Goal: Information Seeking & Learning: Learn about a topic

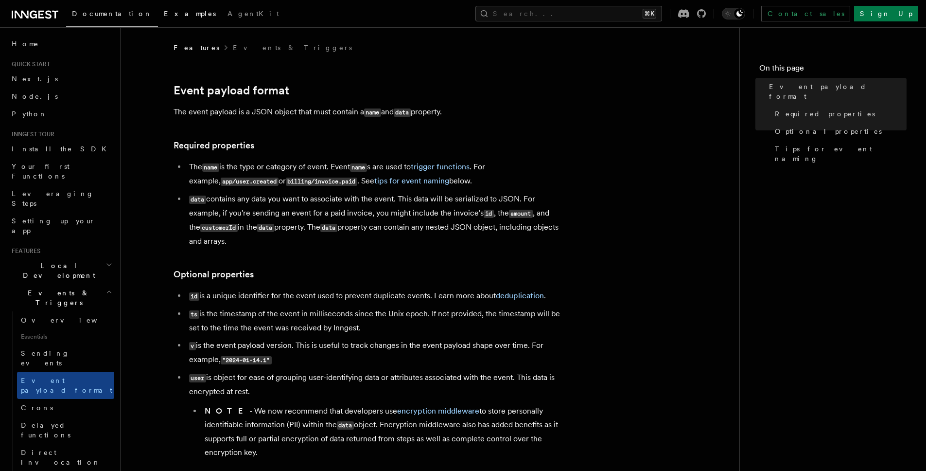
click at [164, 13] on span "Examples" at bounding box center [190, 14] width 52 height 8
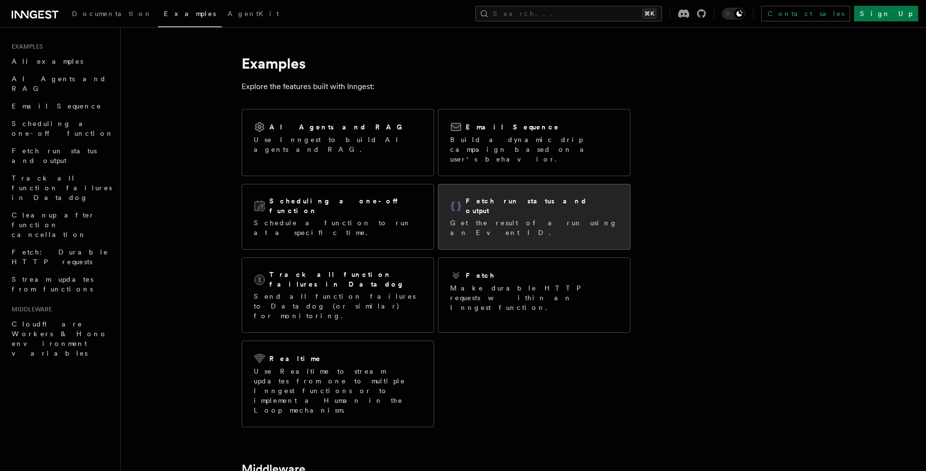
click at [480, 218] on p "Get the result of a run using an Event ID." at bounding box center [534, 227] width 168 height 19
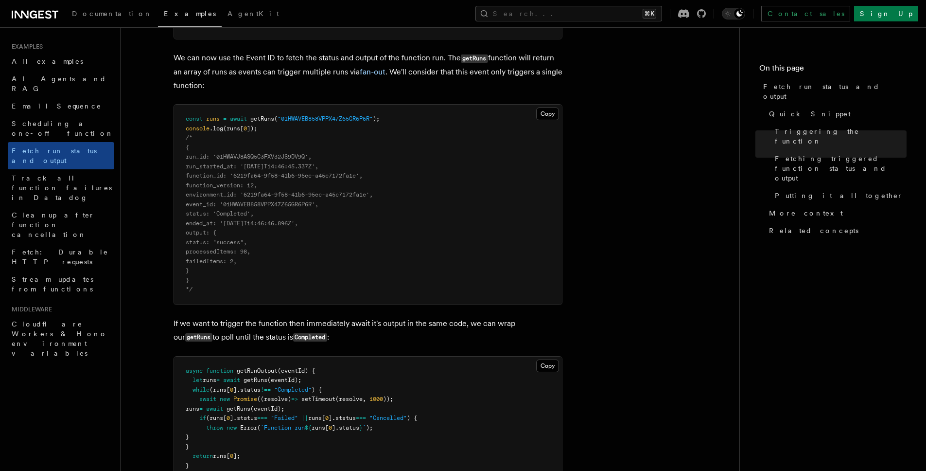
scroll to position [827, 0]
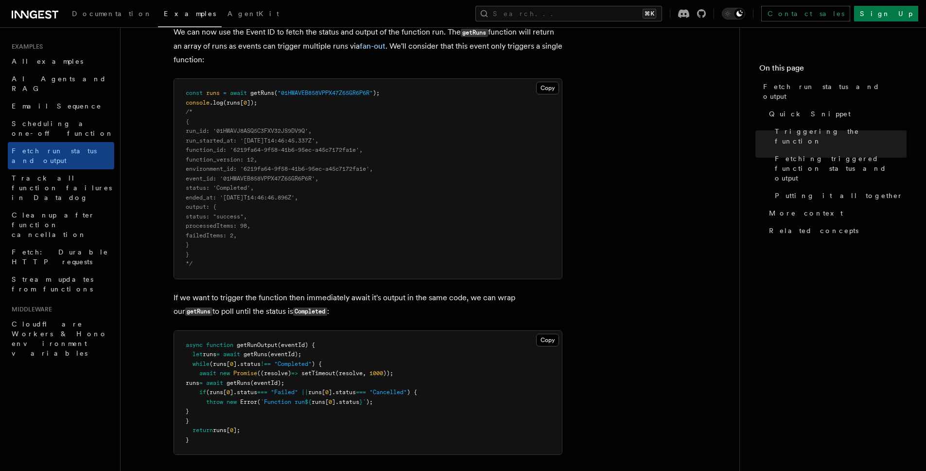
click at [164, 12] on span "Examples" at bounding box center [190, 14] width 52 height 8
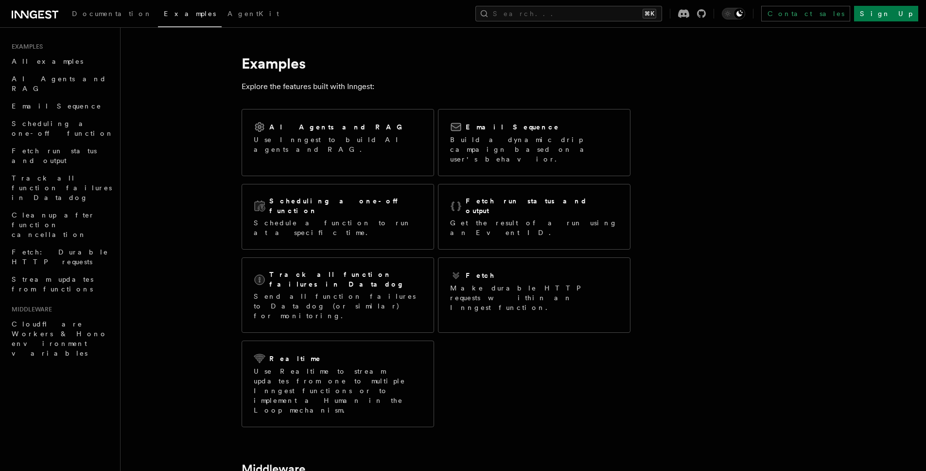
click at [208, 150] on article "Examples Explore the features built with Inngest: AI Agents and RAG Use Inngest…" at bounding box center [498, 387] width 724 height 688
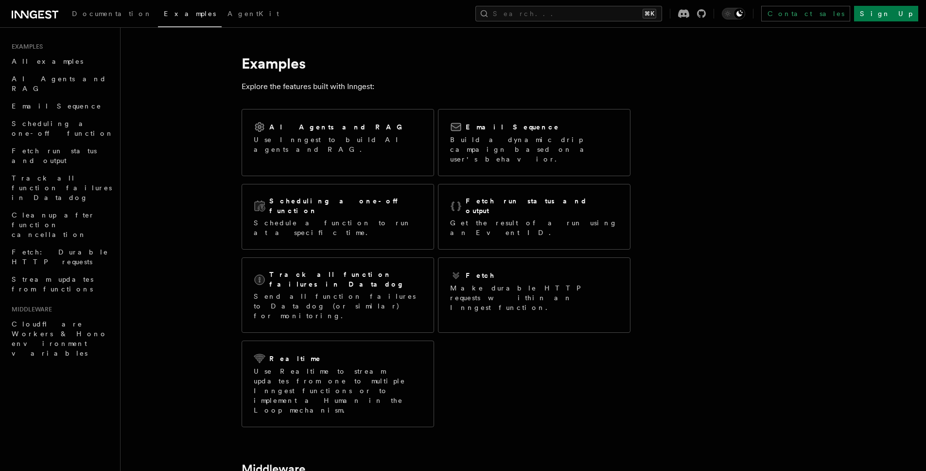
click at [208, 150] on article "Examples Explore the features built with Inngest: AI Agents and RAG Use Inngest…" at bounding box center [498, 387] width 724 height 688
click at [53, 77] on span "AI Agents and RAG" at bounding box center [59, 84] width 95 height 18
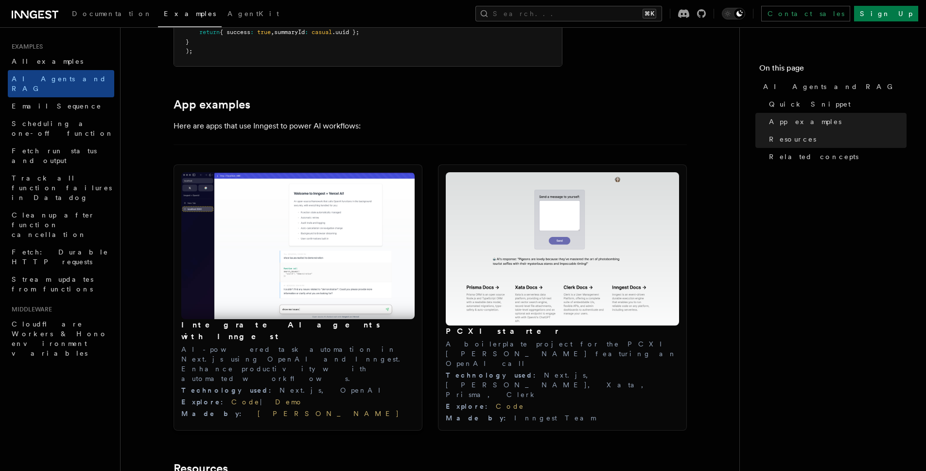
scroll to position [861, 0]
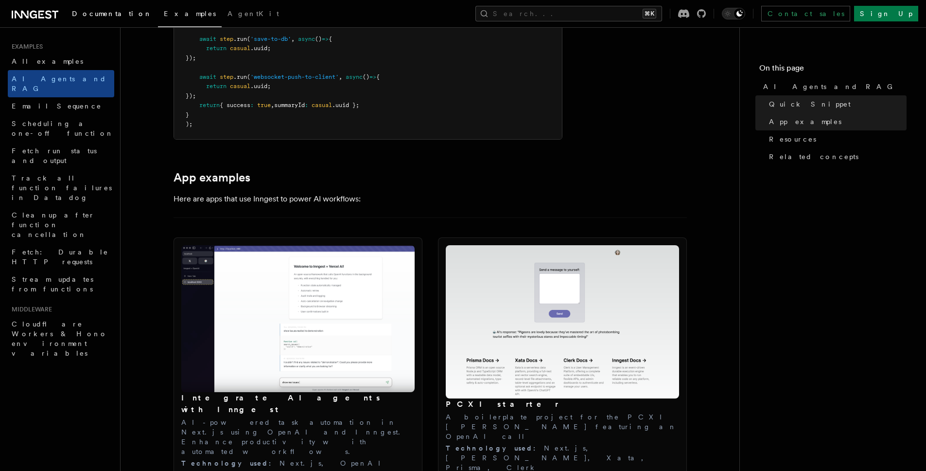
click at [90, 10] on span "Documentation" at bounding box center [112, 14] width 80 height 8
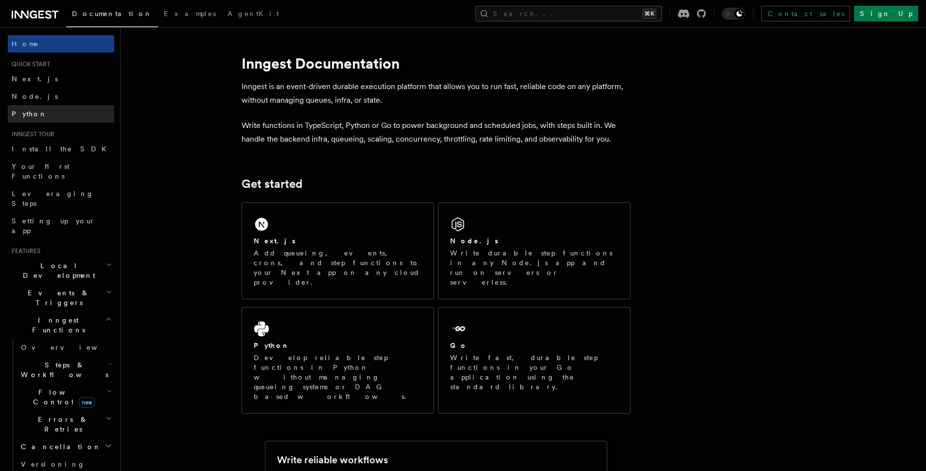
click at [24, 112] on span "Python" at bounding box center [29, 114] width 35 height 8
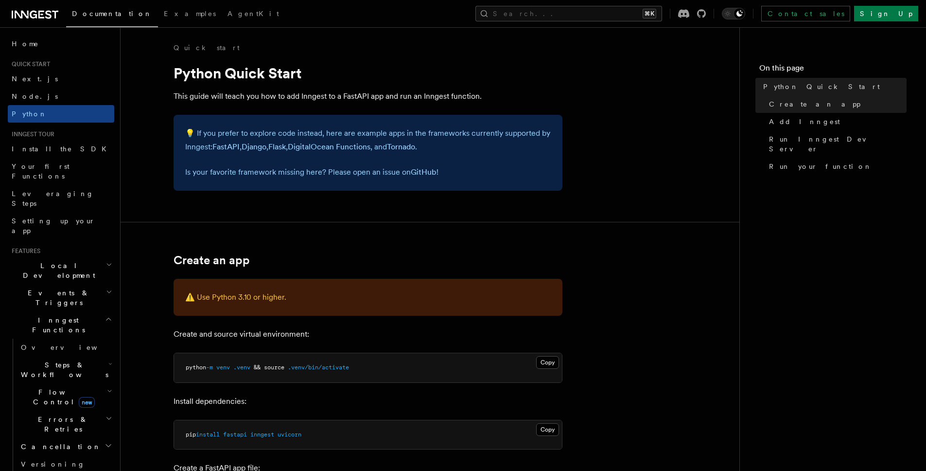
click at [18, 315] on span "Inngest Functions" at bounding box center [56, 324] width 97 height 19
click at [28, 115] on span "Python" at bounding box center [29, 114] width 35 height 8
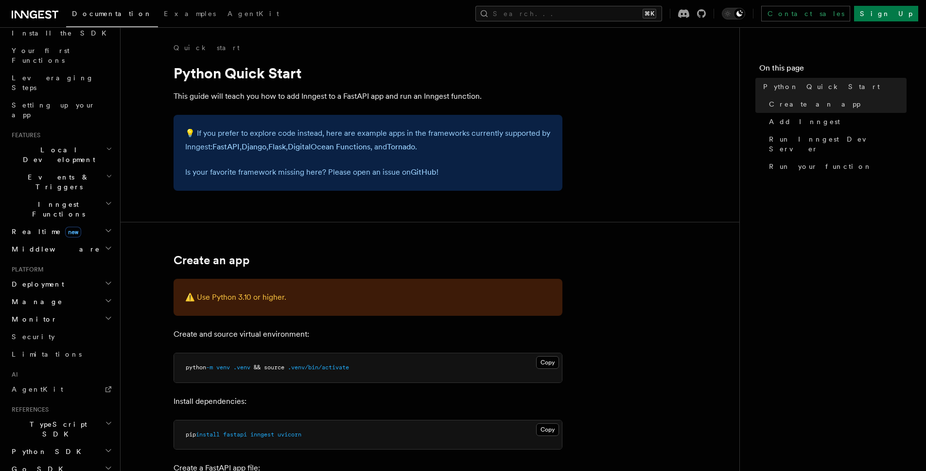
scroll to position [115, 0]
click at [50, 173] on span "Events & Triggers" at bounding box center [57, 182] width 98 height 19
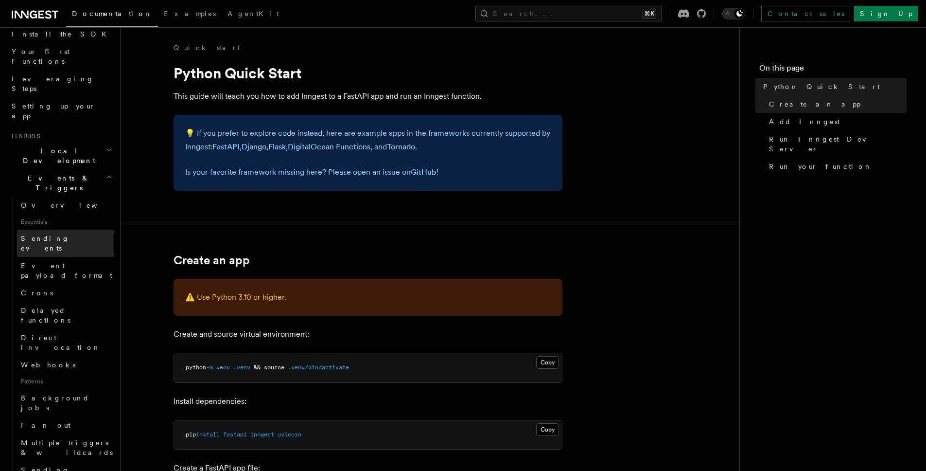
click at [44, 234] on span "Sending events" at bounding box center [45, 243] width 49 height 18
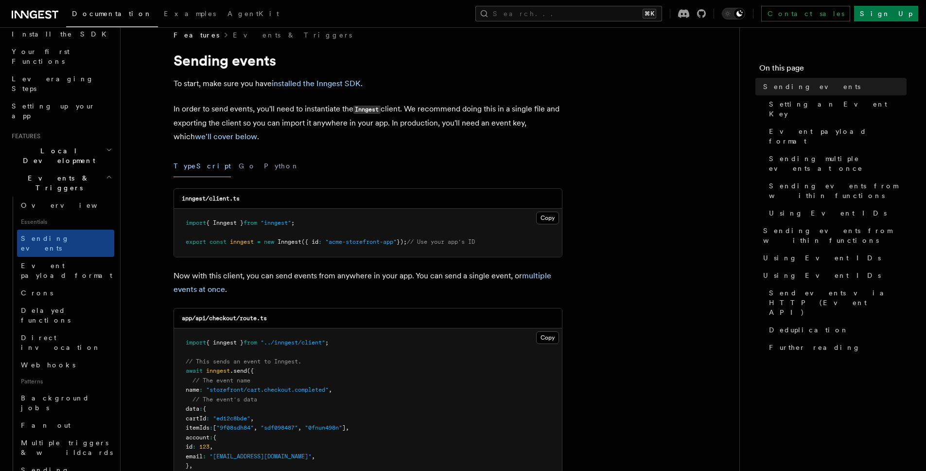
scroll to position [18, 0]
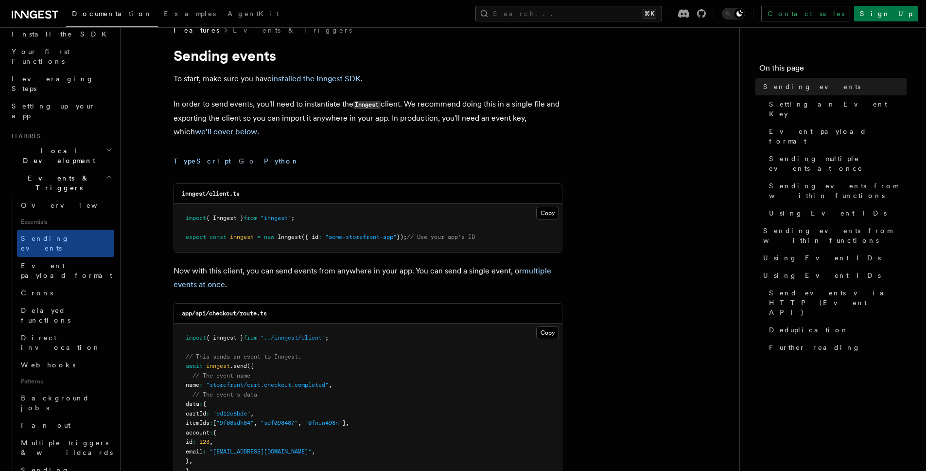
click at [264, 159] on button "Python" at bounding box center [281, 161] width 35 height 22
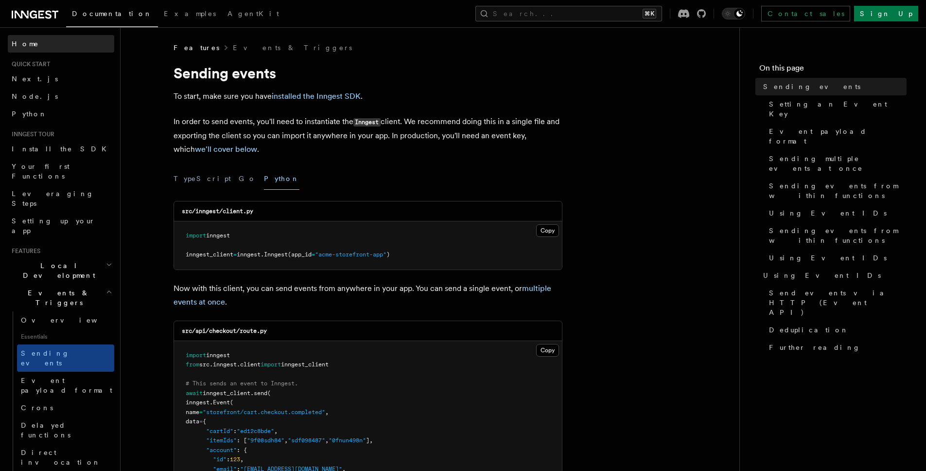
click at [24, 39] on span "Home" at bounding box center [25, 44] width 27 height 10
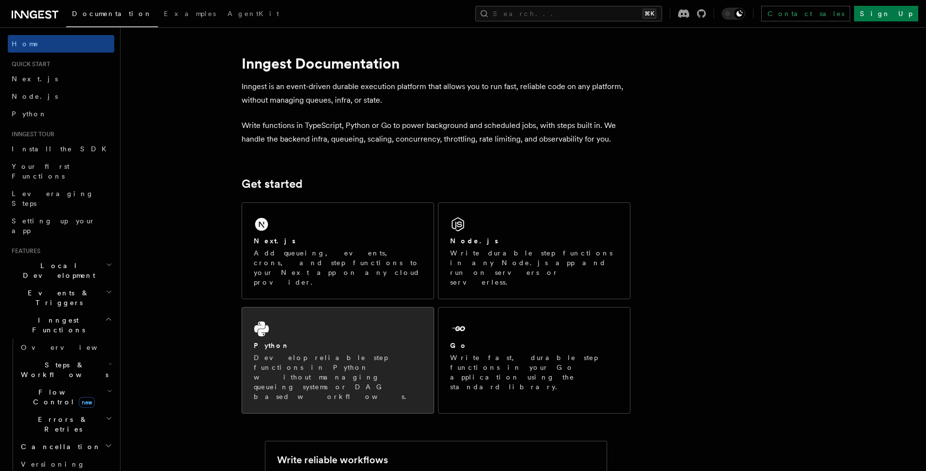
click at [310, 307] on div "Python Develop reliable step functions in Python without managing queueing syst…" at bounding box center [338, 360] width 192 height 106
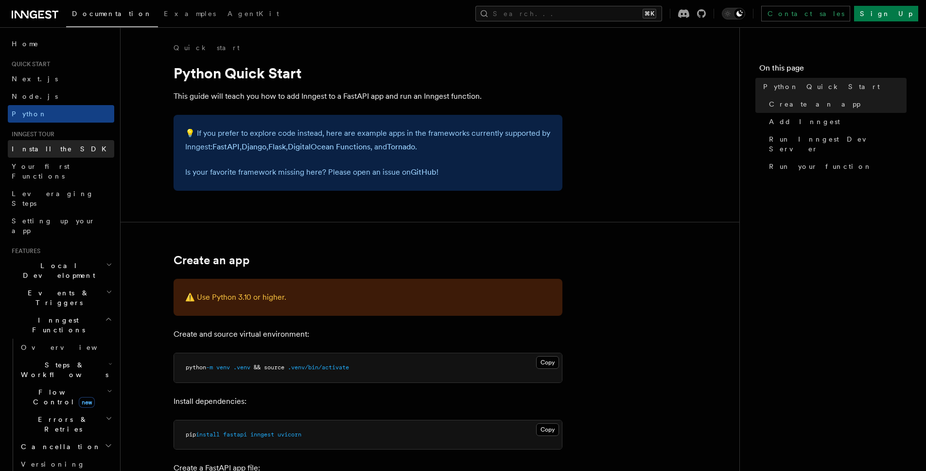
click at [45, 156] on link "Install the SDK" at bounding box center [61, 149] width 106 height 18
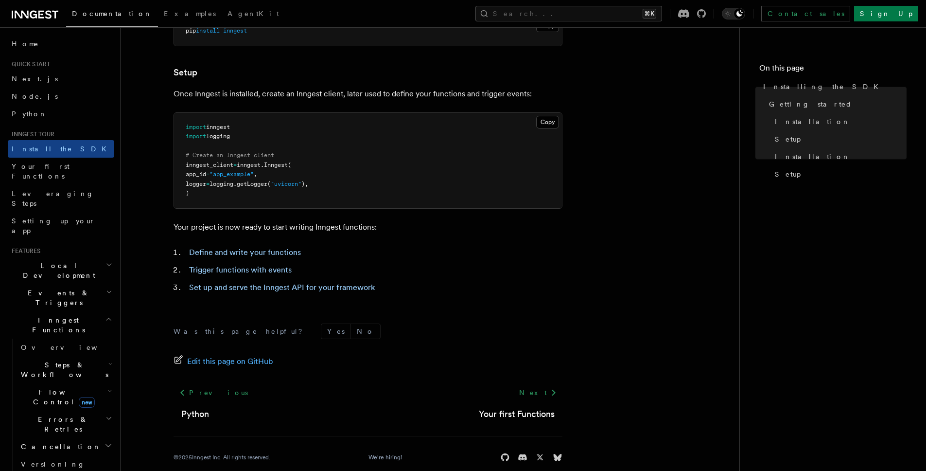
scroll to position [347, 0]
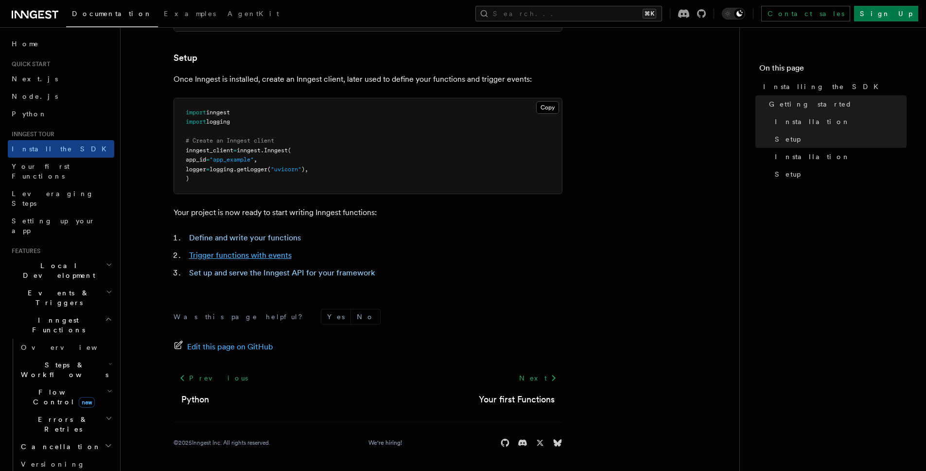
click at [199, 257] on link "Trigger functions with events" at bounding box center [240, 254] width 103 height 9
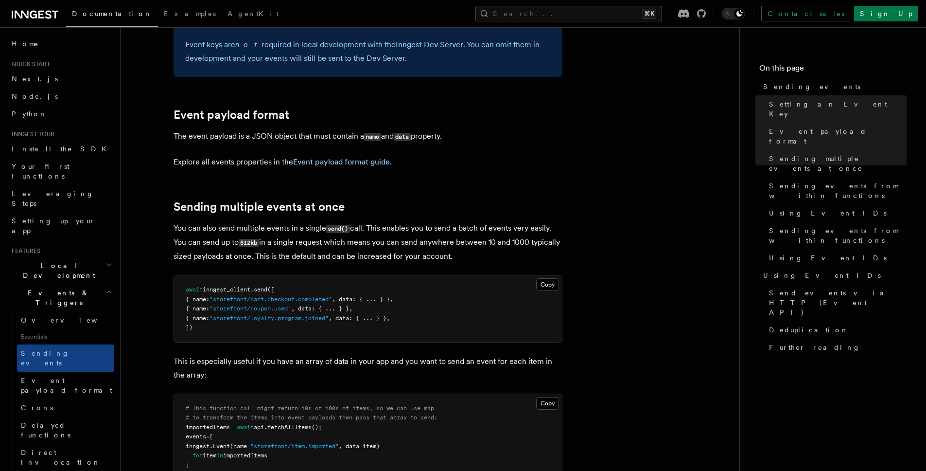
scroll to position [1008, 0]
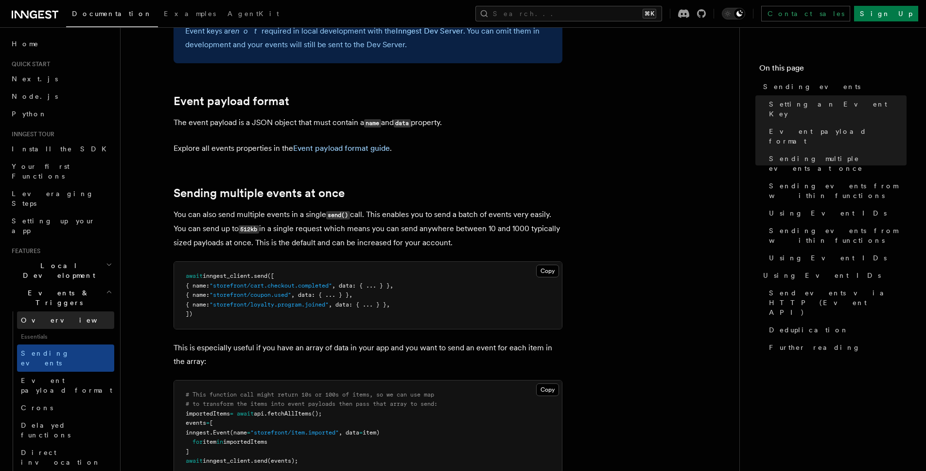
click at [50, 316] on span "Overview" at bounding box center [71, 320] width 100 height 8
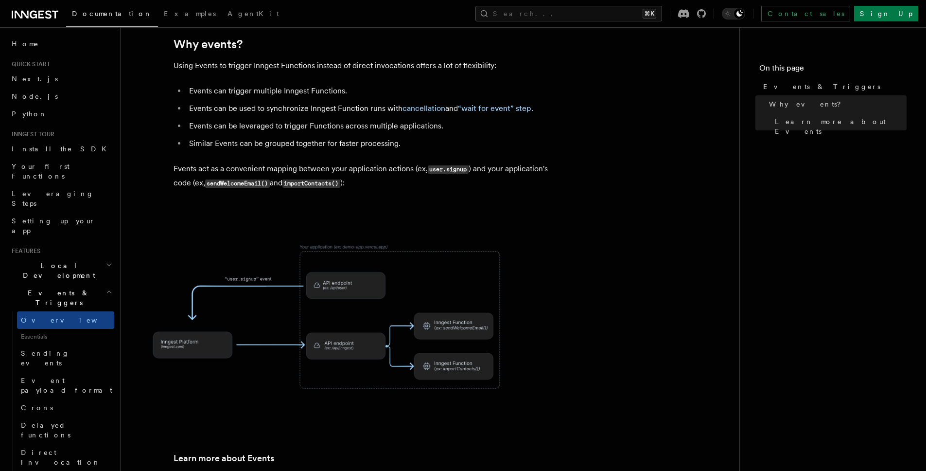
scroll to position [395, 0]
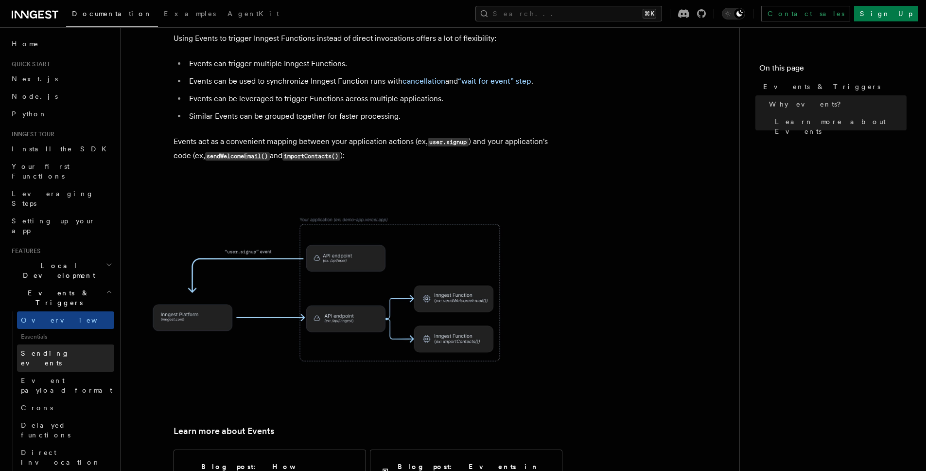
click at [45, 349] on span "Sending events" at bounding box center [45, 358] width 49 height 18
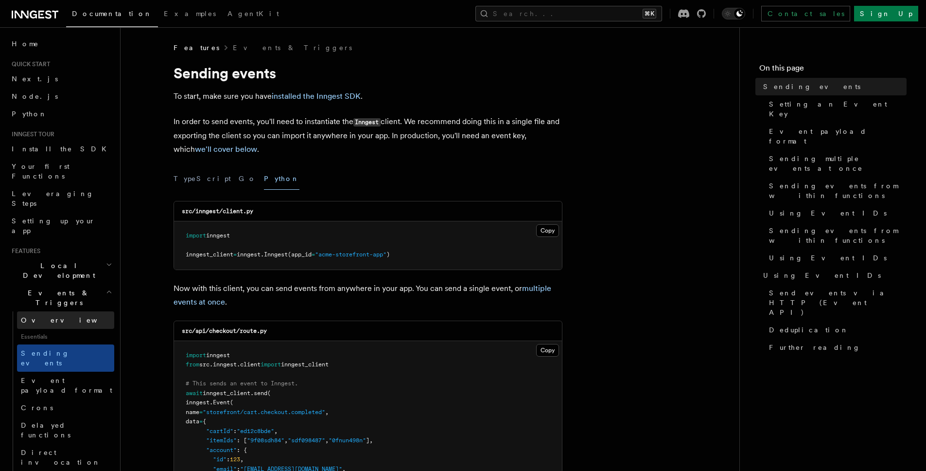
click at [46, 315] on span "Overview" at bounding box center [71, 320] width 100 height 10
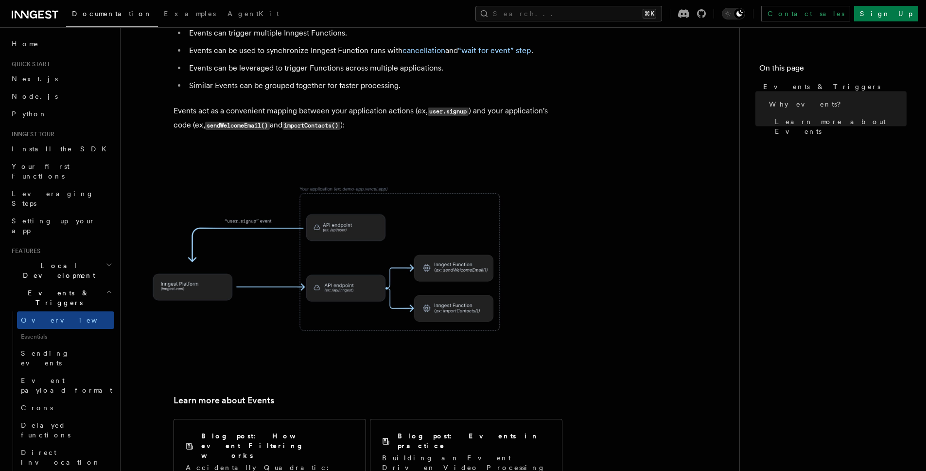
scroll to position [586, 0]
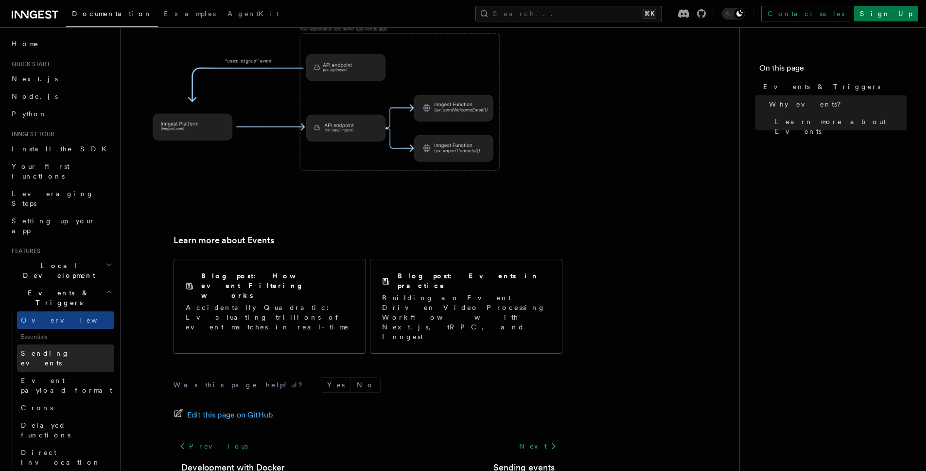
click at [58, 348] on span "Sending events" at bounding box center [67, 357] width 93 height 19
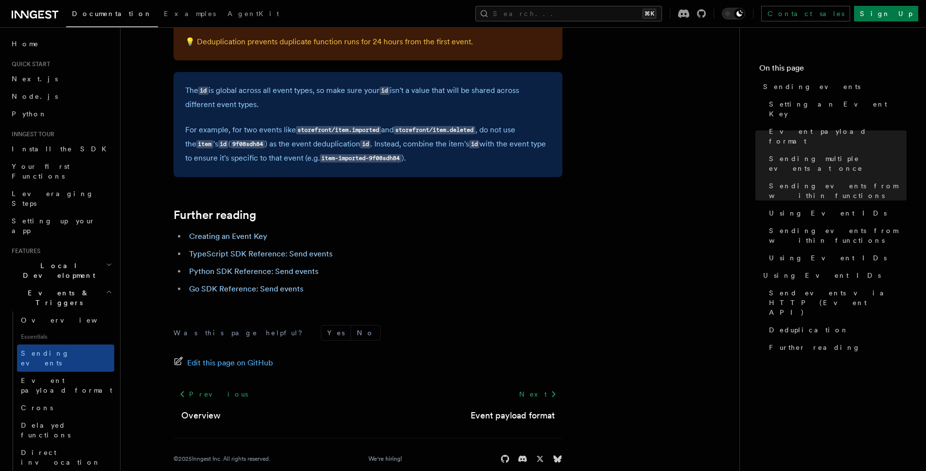
scroll to position [2629, 0]
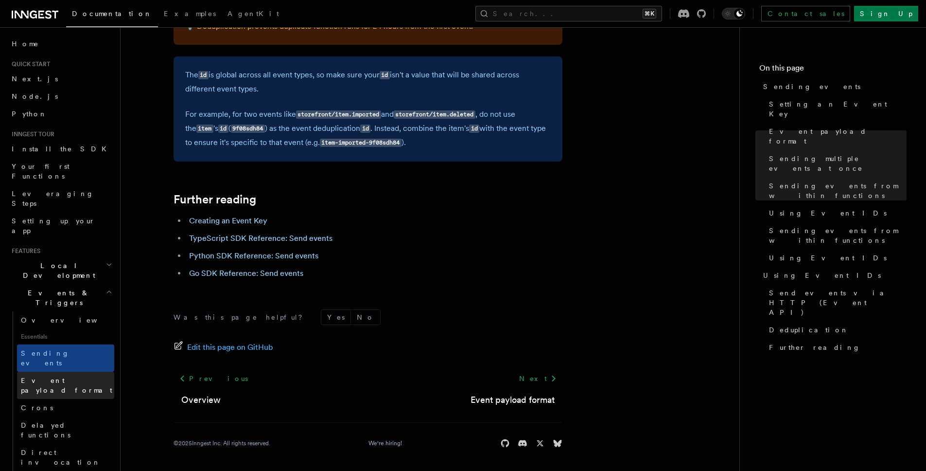
click at [59, 376] on span "Event payload format" at bounding box center [66, 385] width 91 height 18
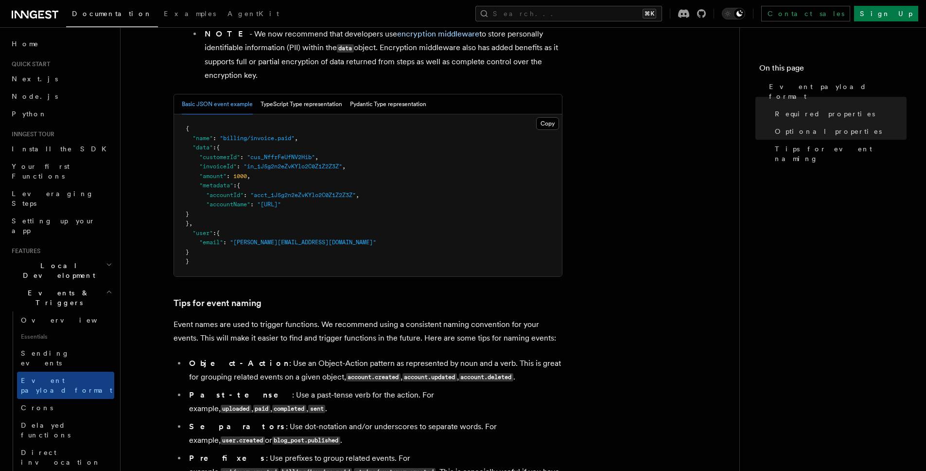
scroll to position [431, 0]
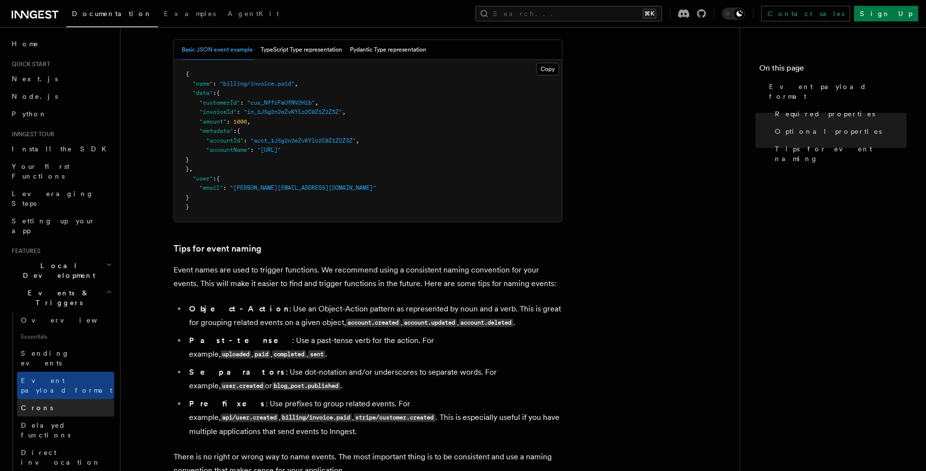
click at [51, 399] on link "Crons" at bounding box center [65, 408] width 97 height 18
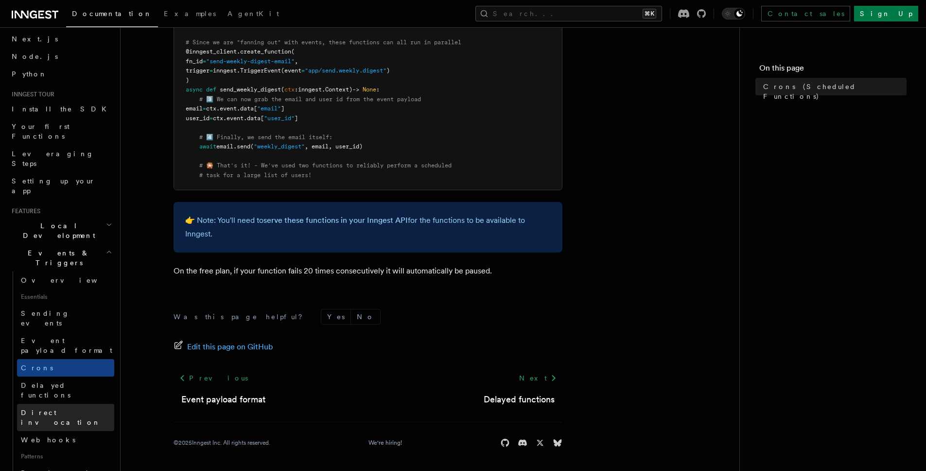
scroll to position [41, 0]
click at [62, 407] on span "Direct invocation" at bounding box center [61, 416] width 80 height 18
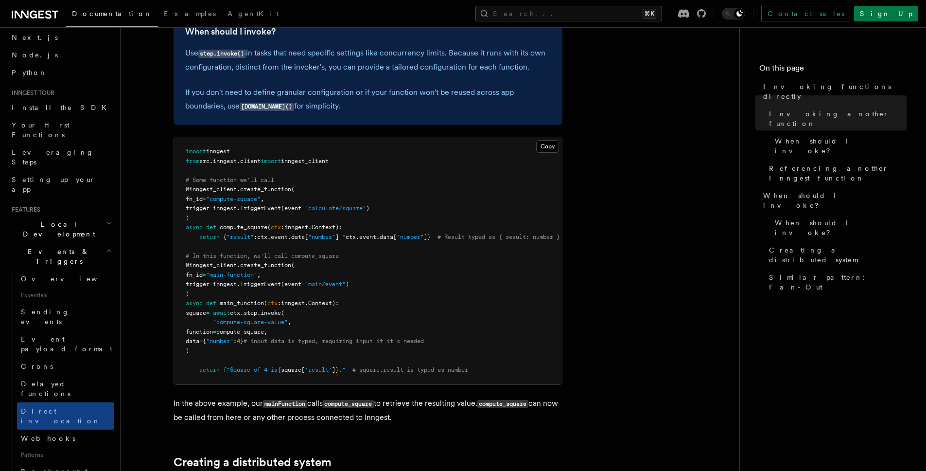
scroll to position [281, 0]
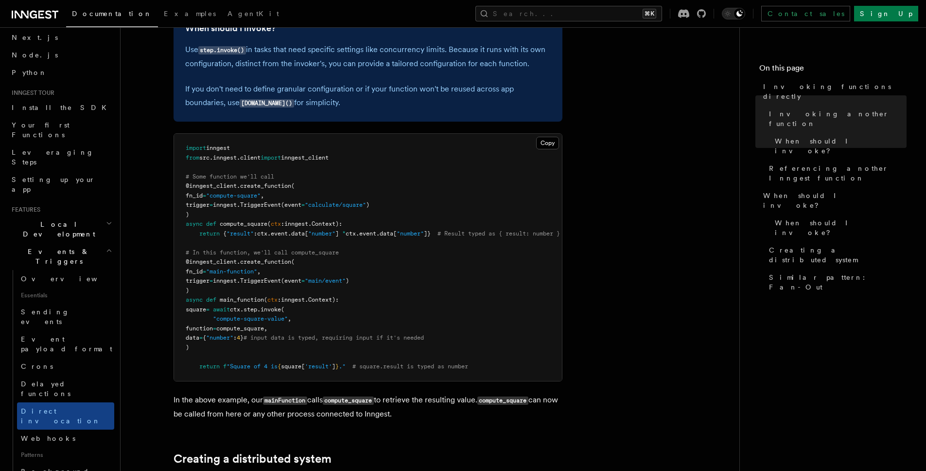
click at [231, 299] on span "main_function" at bounding box center [242, 299] width 44 height 7
click at [252, 329] on span "compute_square," at bounding box center [241, 328] width 51 height 7
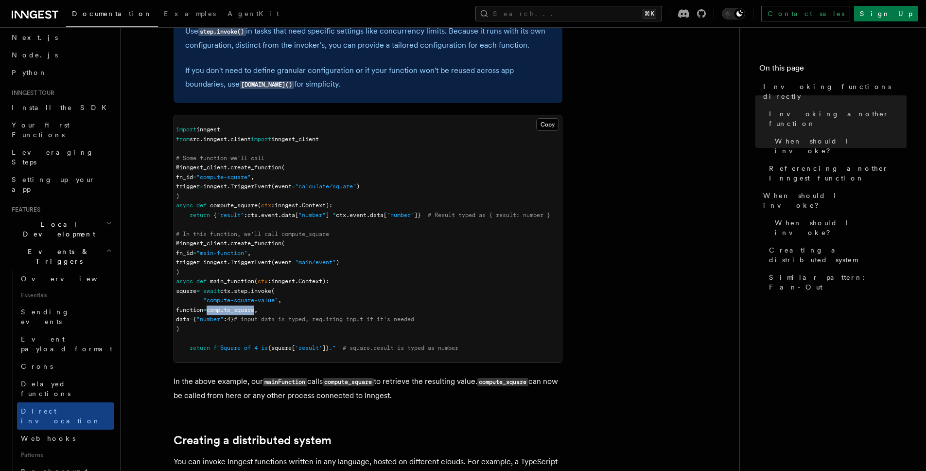
scroll to position [0, 0]
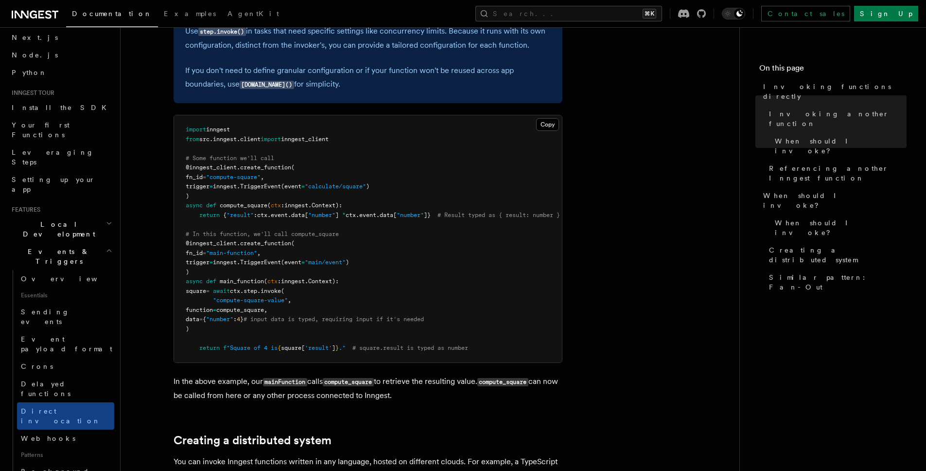
click at [244, 282] on span "main_function" at bounding box center [242, 281] width 44 height 7
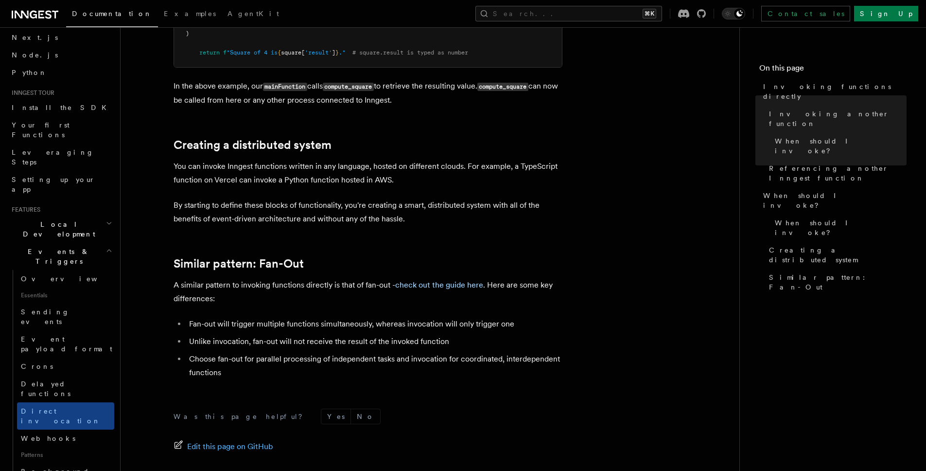
scroll to position [607, 0]
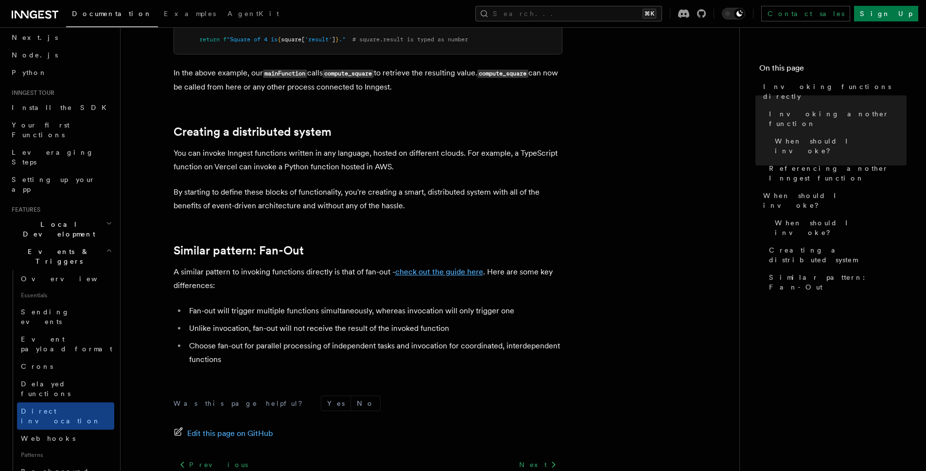
click at [433, 276] on link "check out the guide here" at bounding box center [439, 271] width 88 height 9
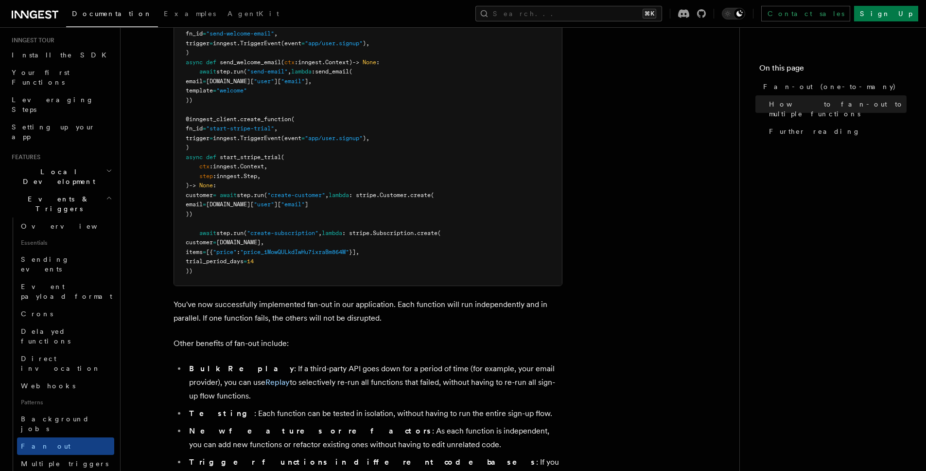
scroll to position [1043, 0]
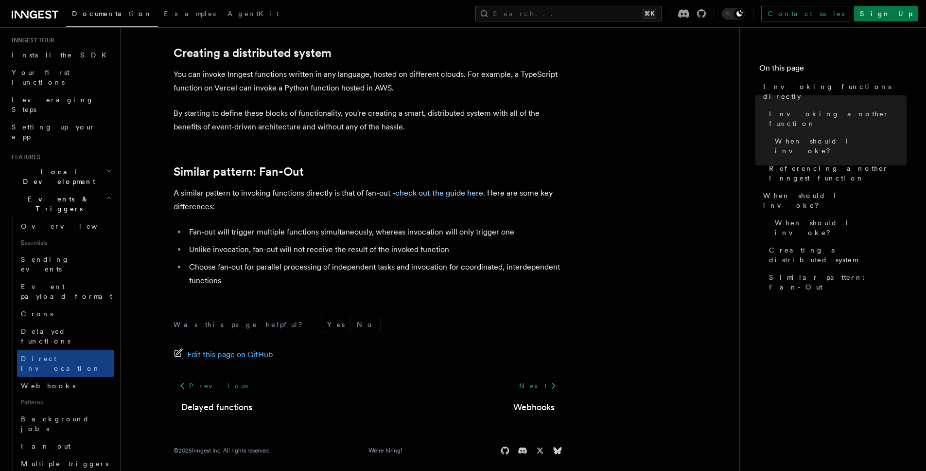
scroll to position [689, 0]
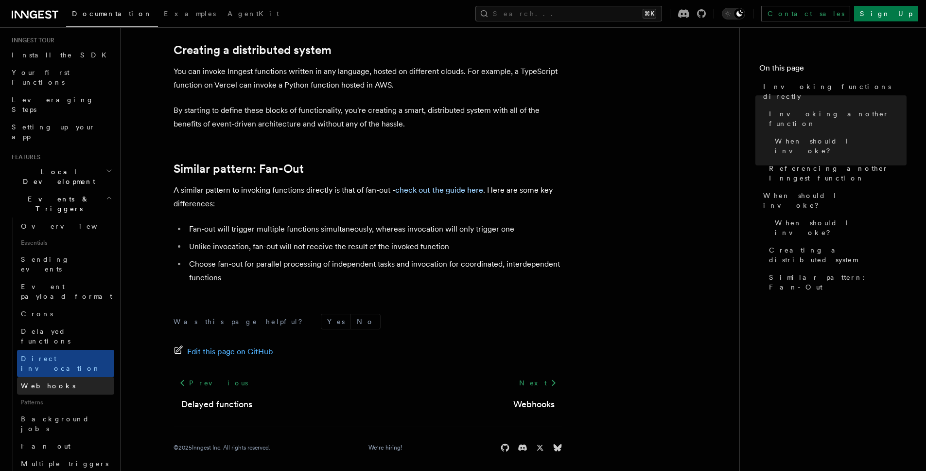
click at [62, 377] on link "Webhooks" at bounding box center [65, 386] width 97 height 18
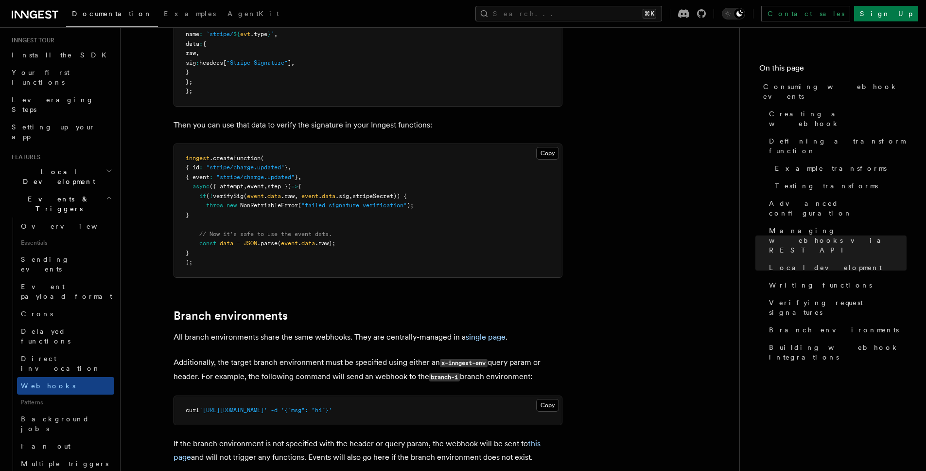
scroll to position [132, 0]
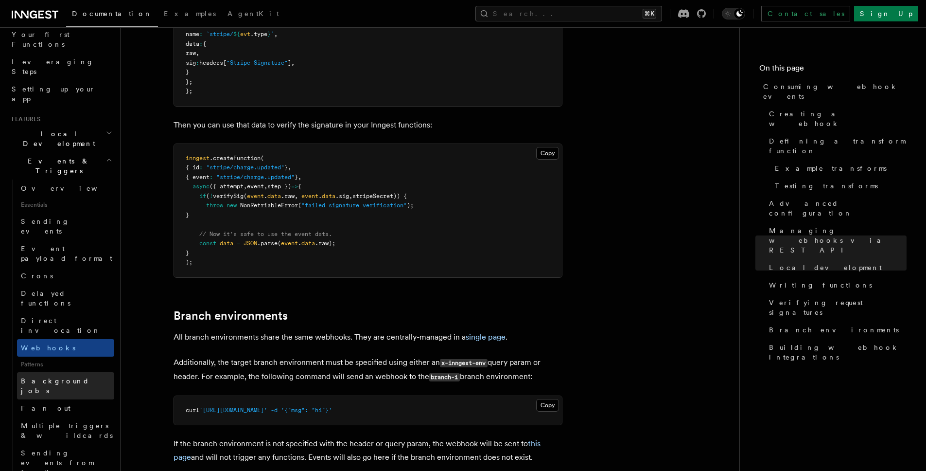
click at [39, 377] on span "Background jobs" at bounding box center [55, 386] width 69 height 18
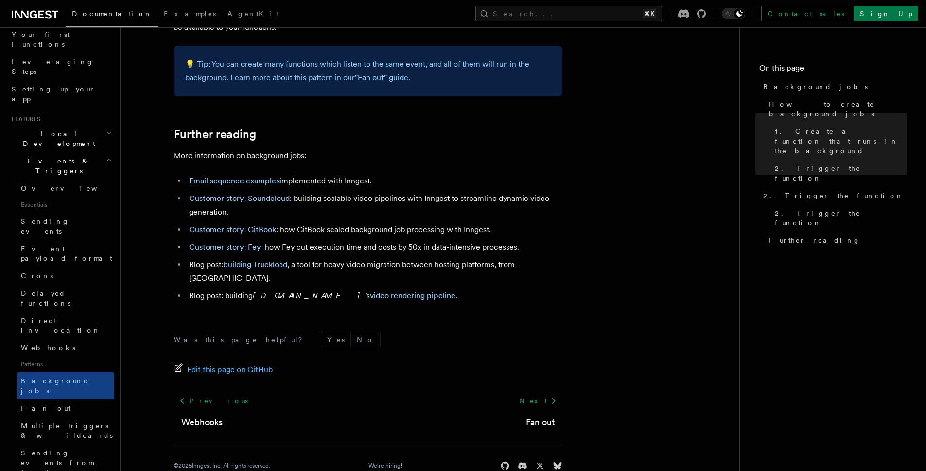
scroll to position [1070, 0]
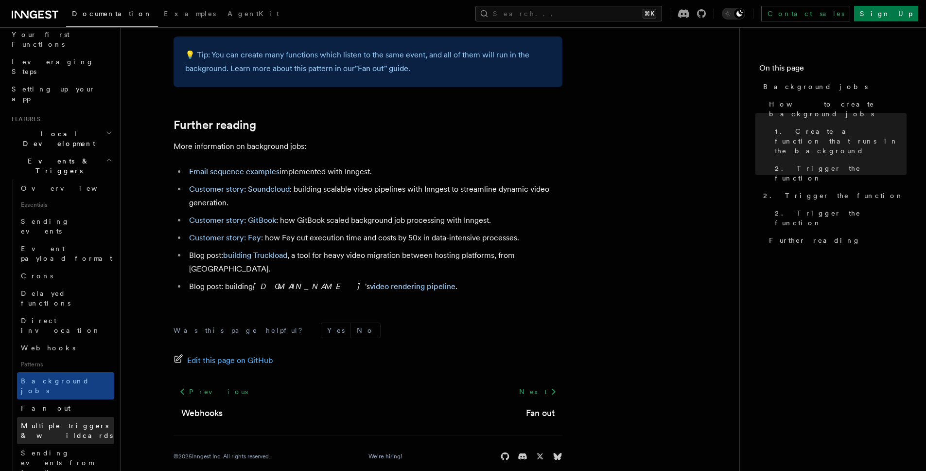
click at [53, 421] on span "Multiple triggers & wildcards" at bounding box center [67, 430] width 93 height 19
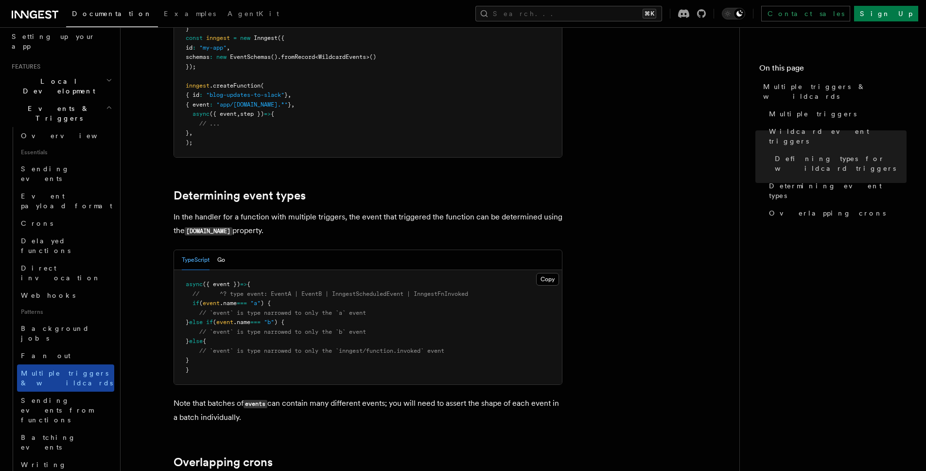
scroll to position [189, 0]
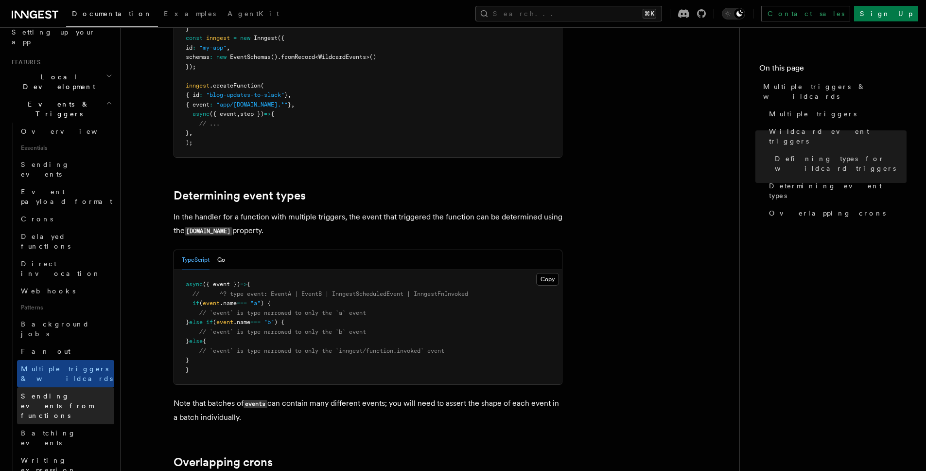
click at [58, 387] on link "Sending events from functions" at bounding box center [65, 405] width 97 height 37
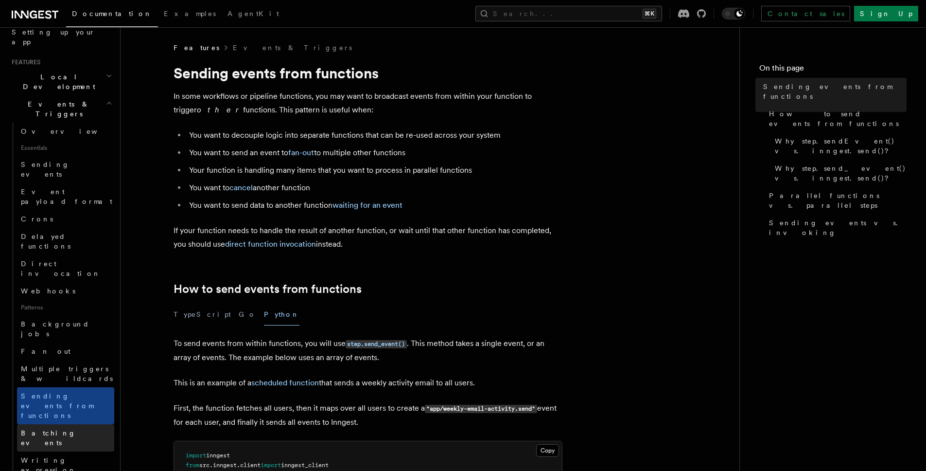
click at [51, 424] on link "Batching events" at bounding box center [65, 437] width 97 height 27
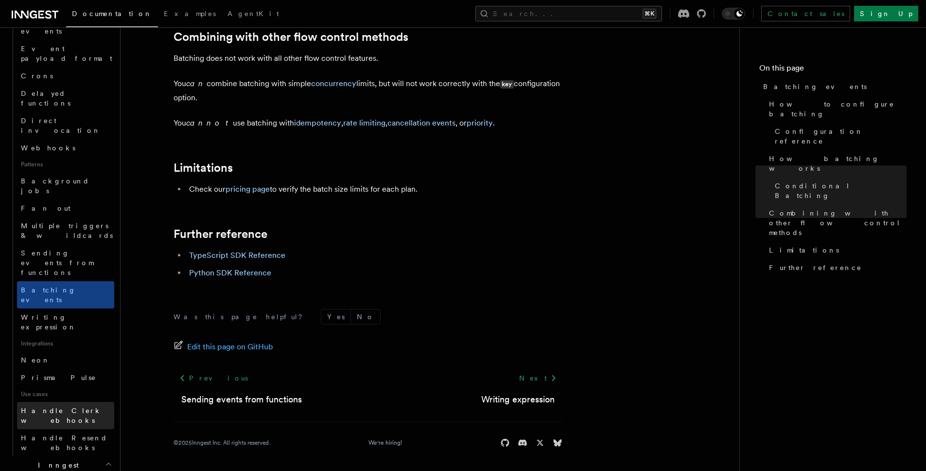
scroll to position [330, 0]
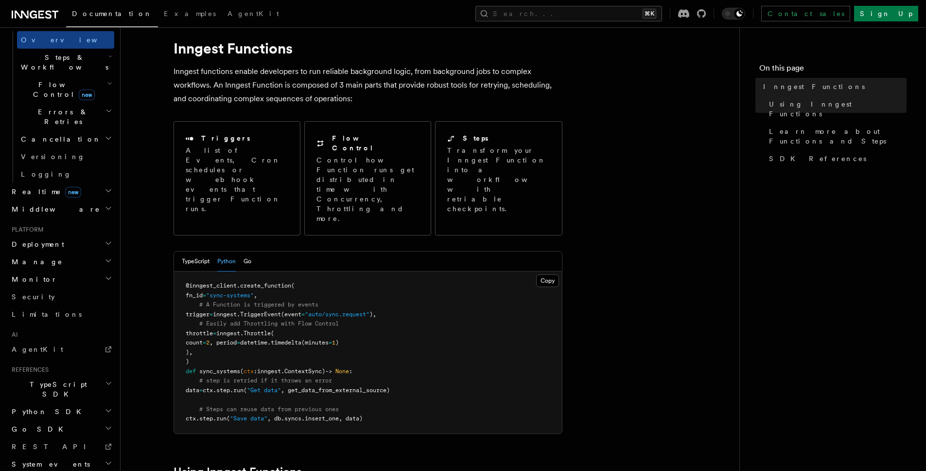
scroll to position [30, 0]
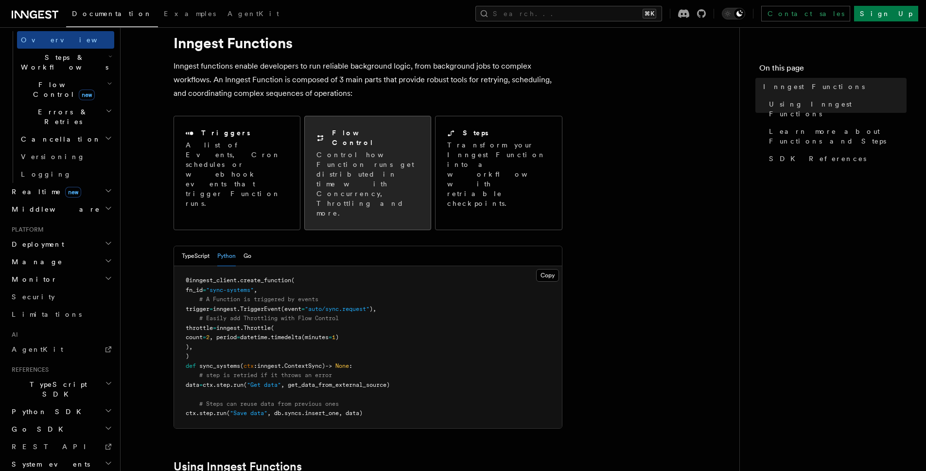
click at [356, 169] on p "Control how Function runs get distributed in time with Concurrency, Throttling …" at bounding box center [368, 184] width 103 height 68
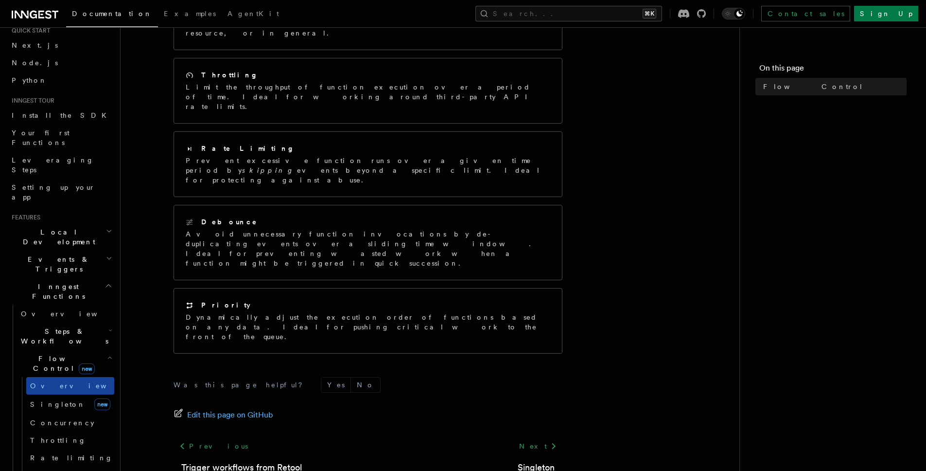
scroll to position [35, 0]
click at [44, 398] on span "Singleton" at bounding box center [57, 402] width 55 height 8
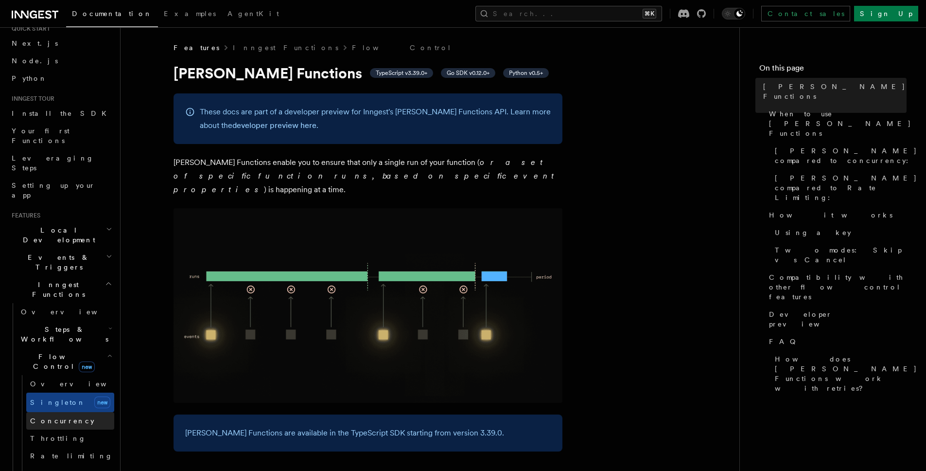
click at [40, 417] on span "Concurrency" at bounding box center [62, 421] width 64 height 8
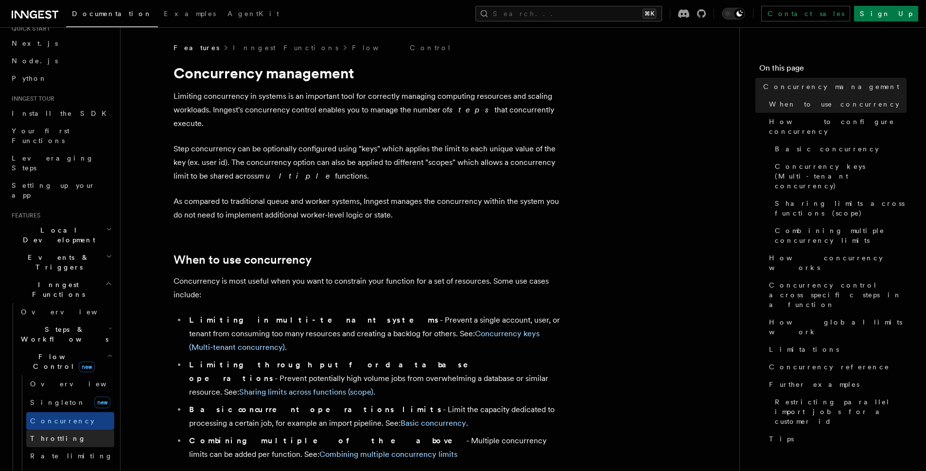
click at [42, 434] on span "Throttling" at bounding box center [58, 438] width 56 height 8
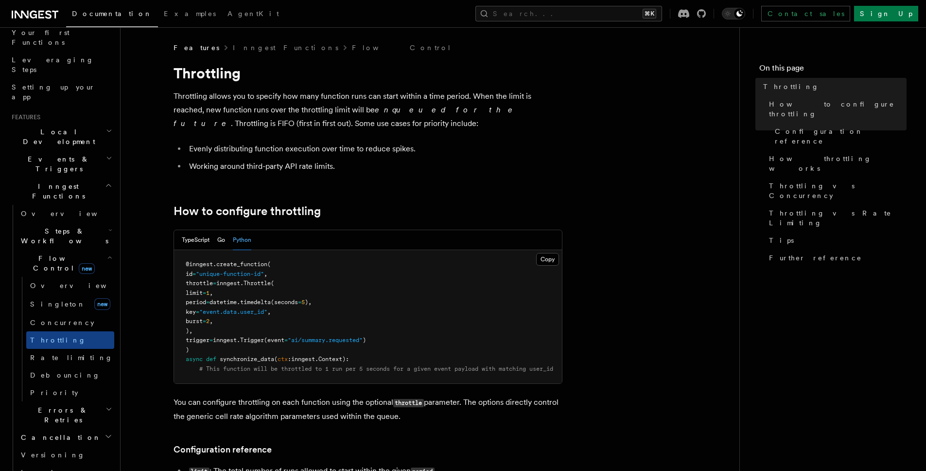
scroll to position [179, 0]
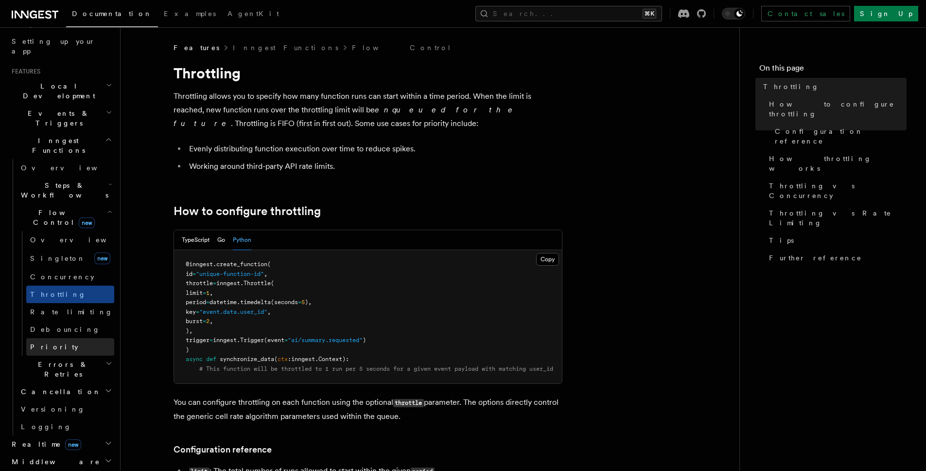
click at [41, 343] on span "Priority" at bounding box center [54, 347] width 48 height 8
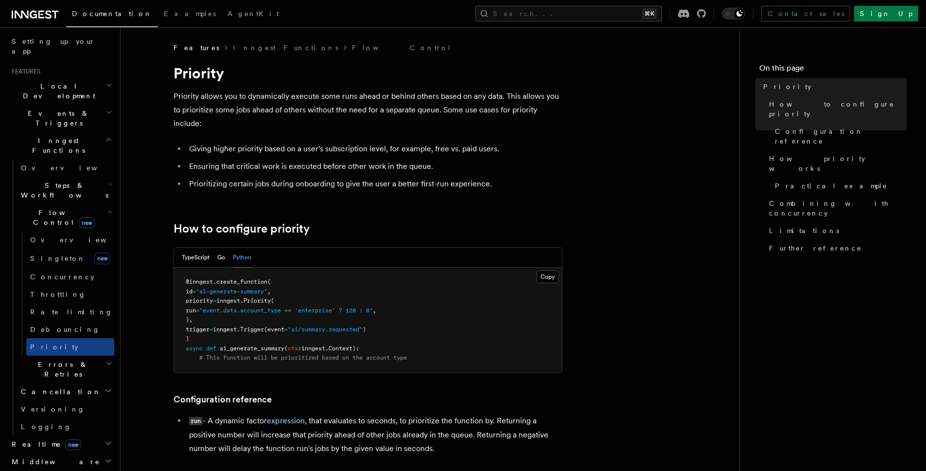
click at [37, 359] on span "Errors & Retries" at bounding box center [61, 368] width 88 height 19
click at [46, 359] on span "Errors & Retries" at bounding box center [61, 368] width 88 height 19
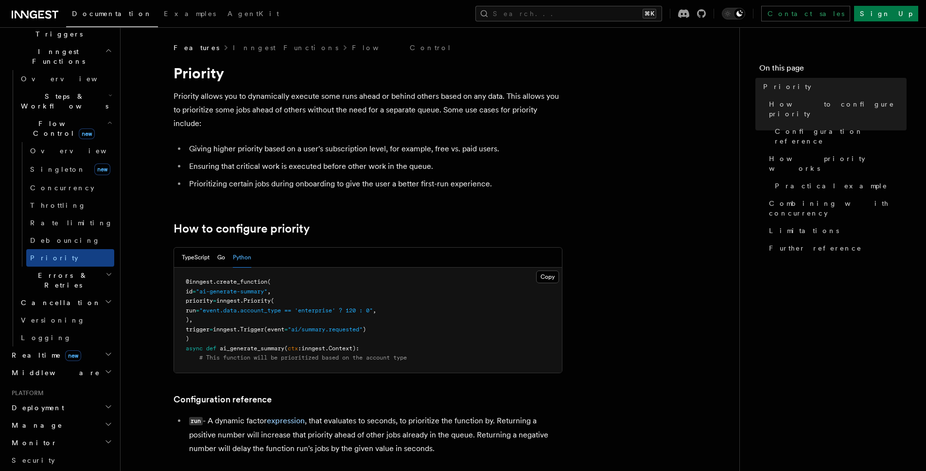
scroll to position [301, 0]
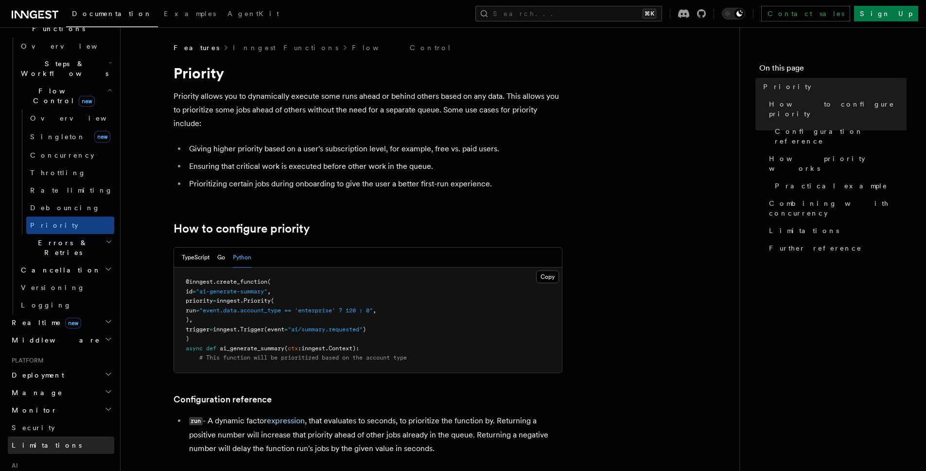
click at [29, 440] on span "Limitations" at bounding box center [47, 445] width 70 height 10
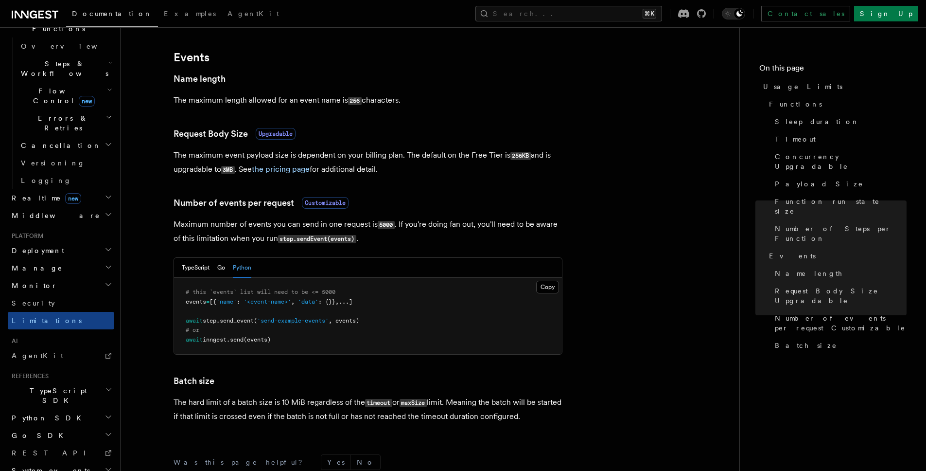
scroll to position [766, 0]
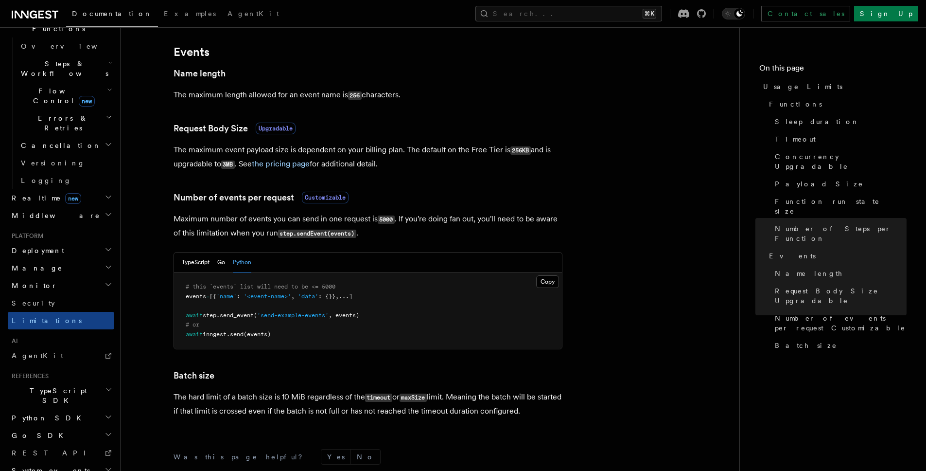
click at [31, 18] on icon at bounding box center [35, 15] width 47 height 12
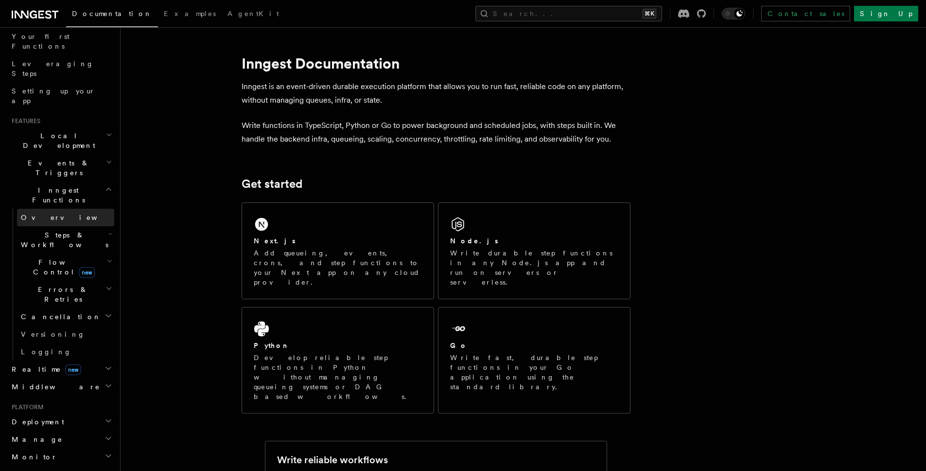
scroll to position [161, 0]
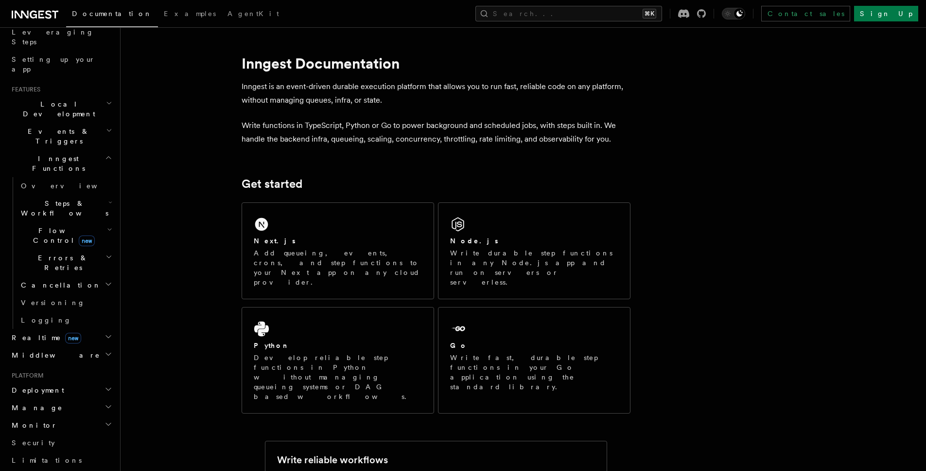
click at [29, 385] on span "Deployment" at bounding box center [36, 390] width 56 height 10
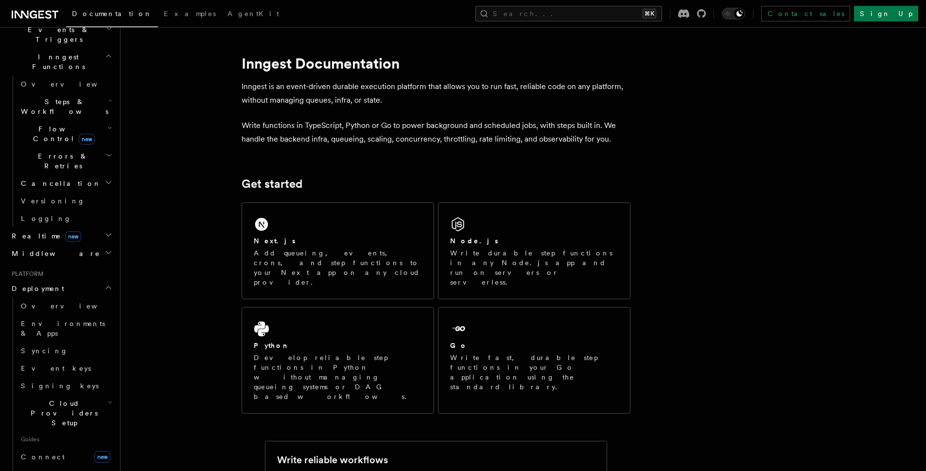
scroll to position [268, 0]
click at [32, 393] on span "Cloud Providers Setup" at bounding box center [62, 407] width 90 height 29
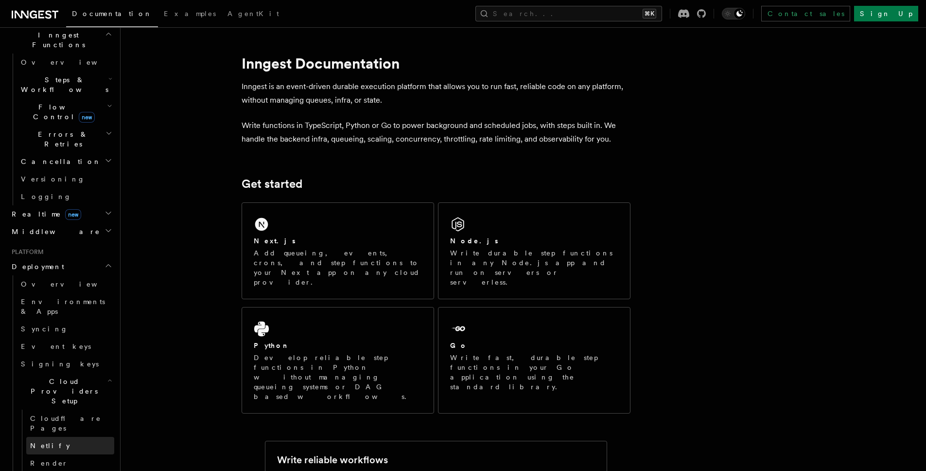
click at [36, 442] on span "Netlify" at bounding box center [50, 446] width 40 height 8
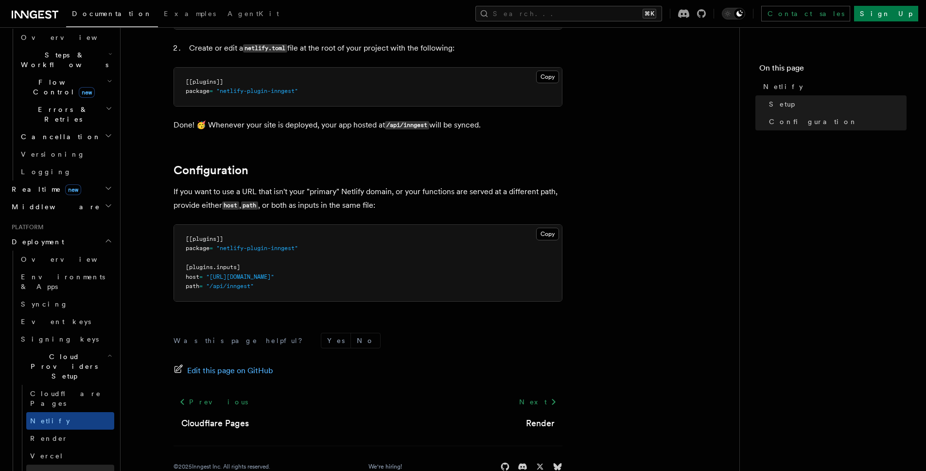
scroll to position [311, 0]
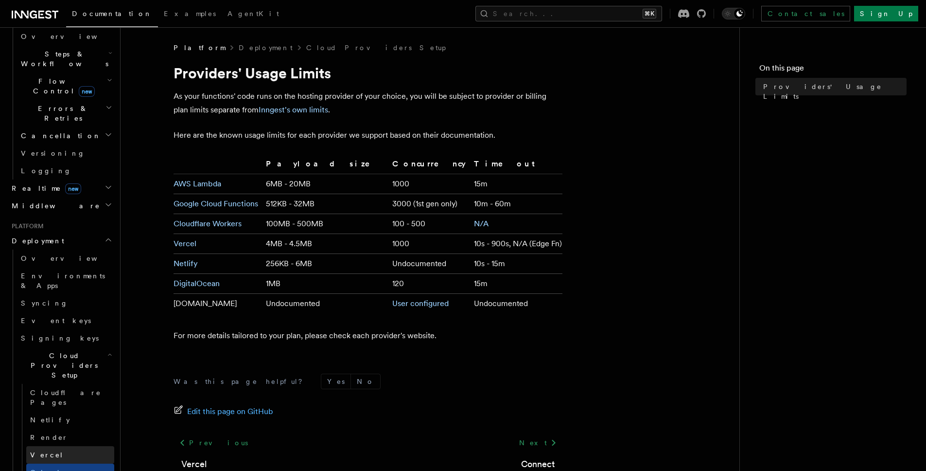
click at [55, 446] on link "Vercel" at bounding box center [70, 455] width 88 height 18
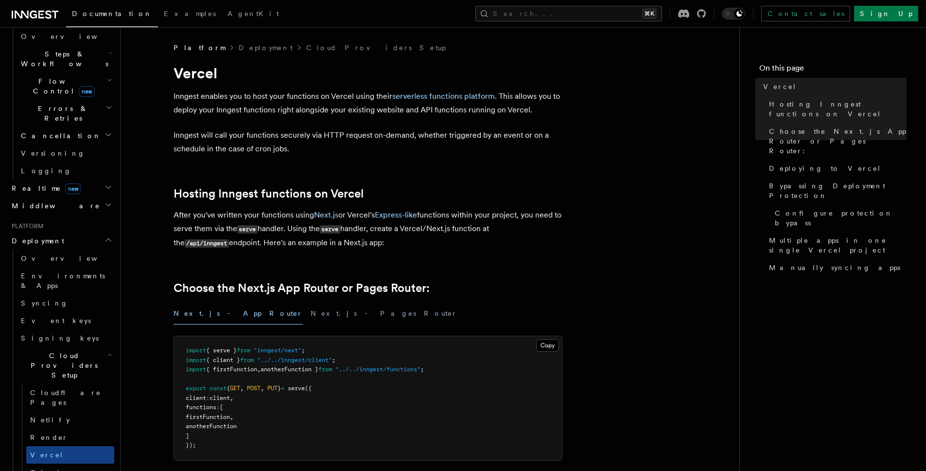
click at [63, 351] on span "Cloud Providers Setup" at bounding box center [62, 365] width 90 height 29
click at [28, 405] on span "Connect" at bounding box center [43, 409] width 44 height 8
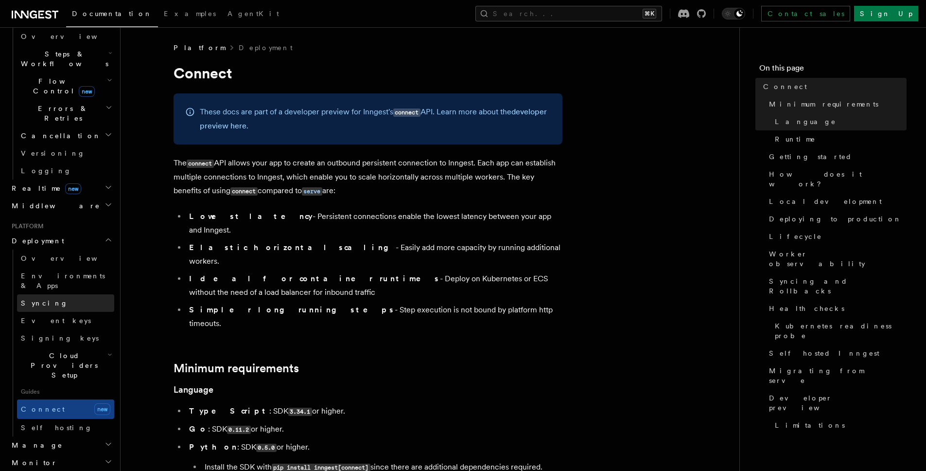
click at [60, 294] on link "Syncing" at bounding box center [65, 303] width 97 height 18
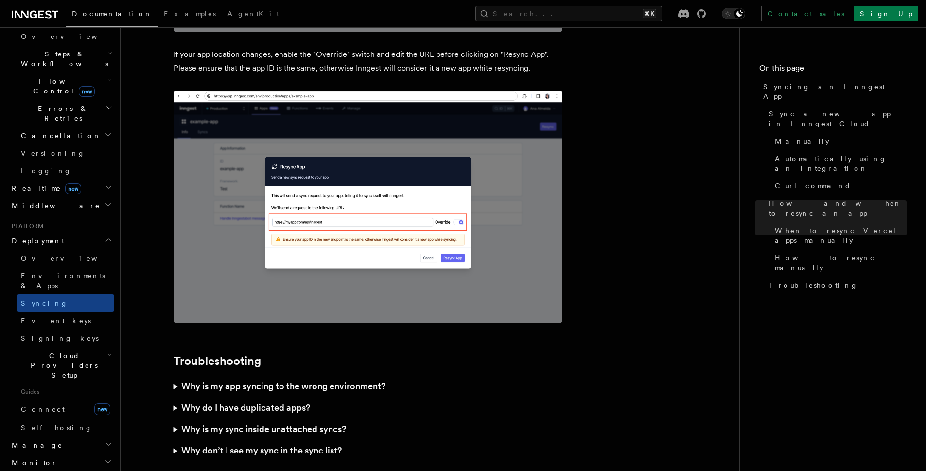
scroll to position [2759, 0]
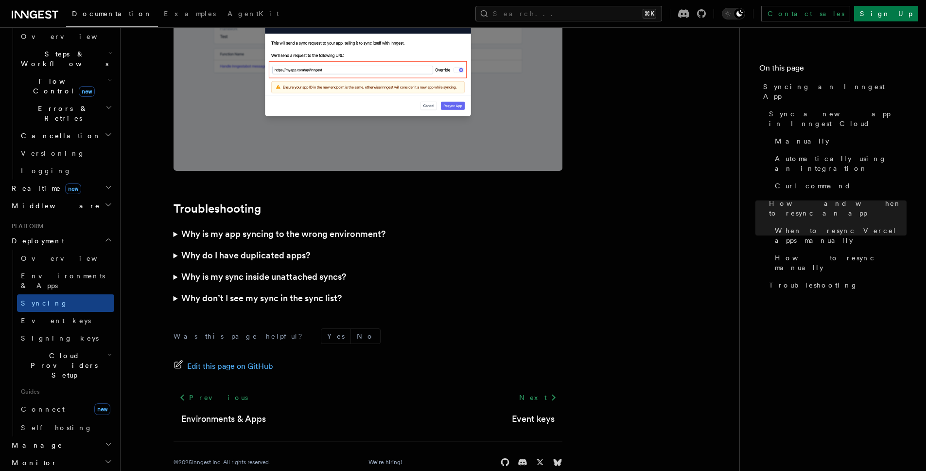
click at [48, 454] on h2 "Monitor" at bounding box center [61, 463] width 106 height 18
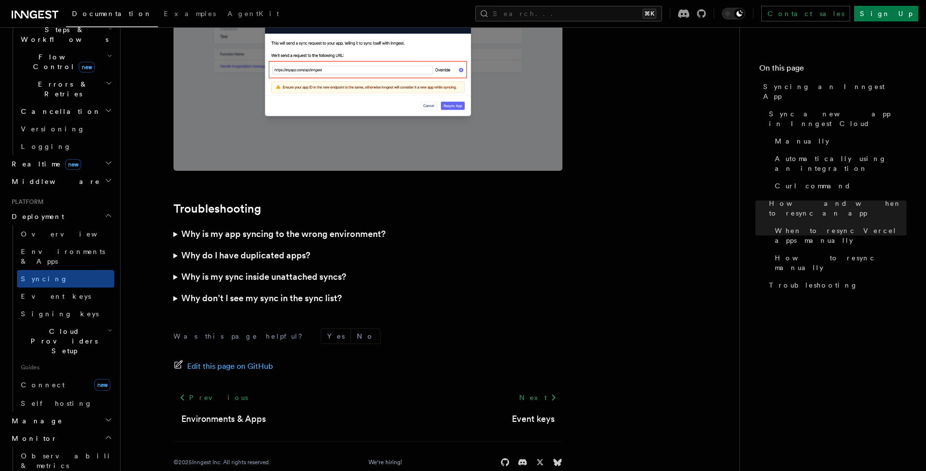
scroll to position [342, 0]
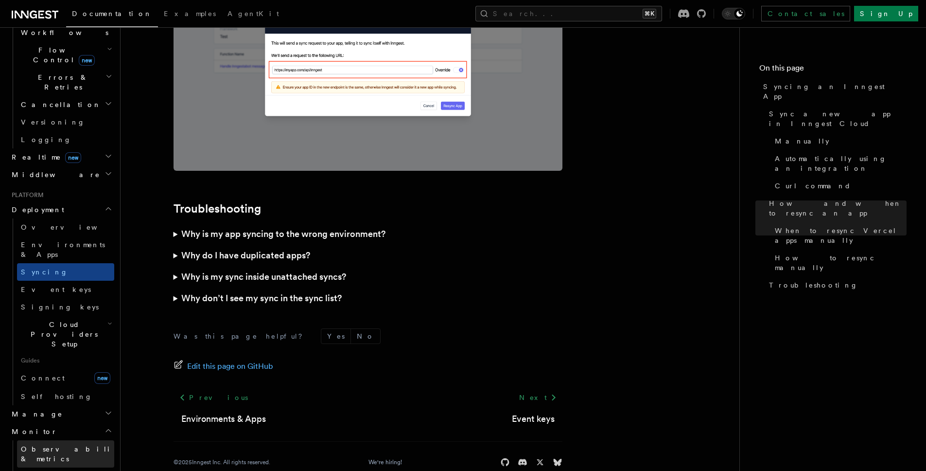
click at [47, 445] on span "Observability & metrics" at bounding box center [71, 454] width 100 height 18
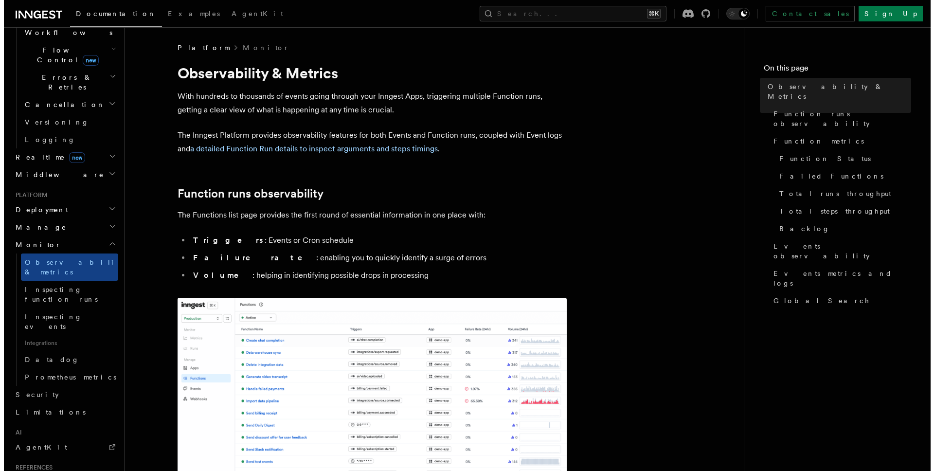
scroll to position [194, 0]
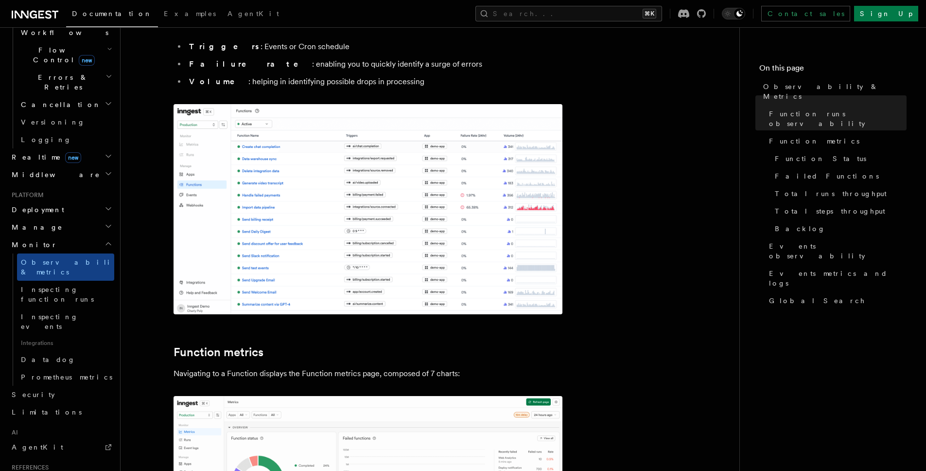
click at [240, 230] on img at bounding box center [368, 209] width 389 height 210
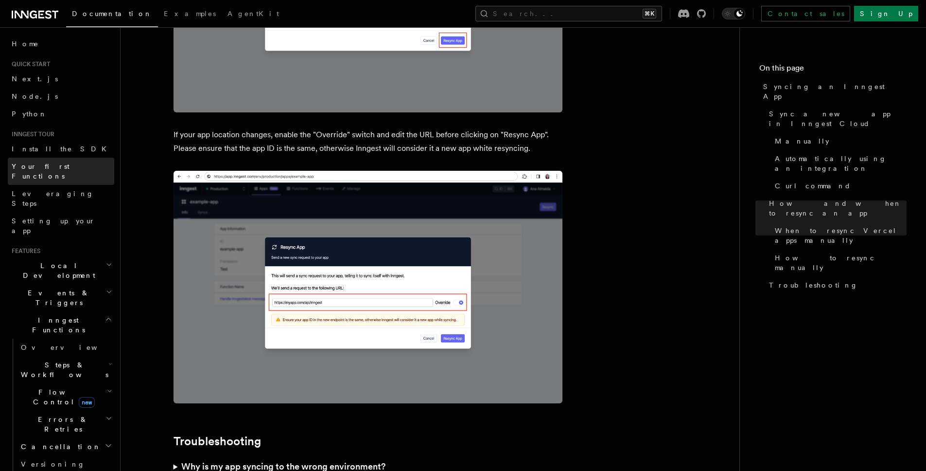
click at [38, 169] on span "Your first Functions" at bounding box center [41, 171] width 58 height 18
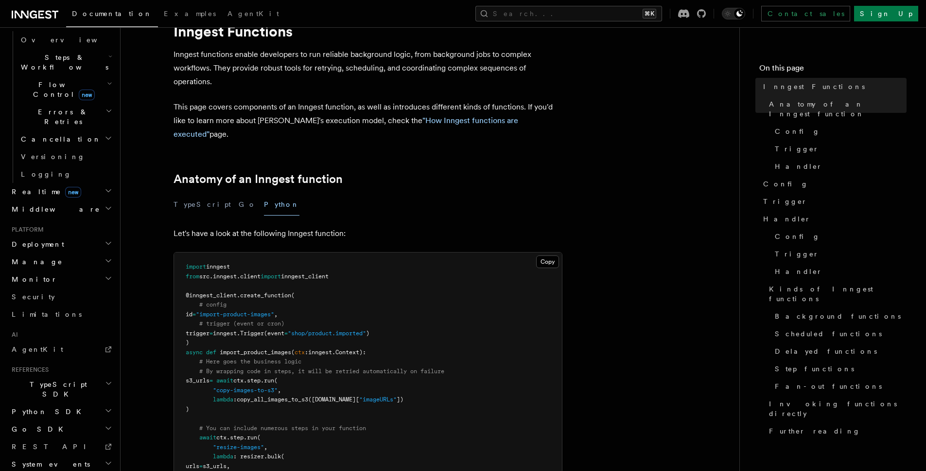
scroll to position [45, 0]
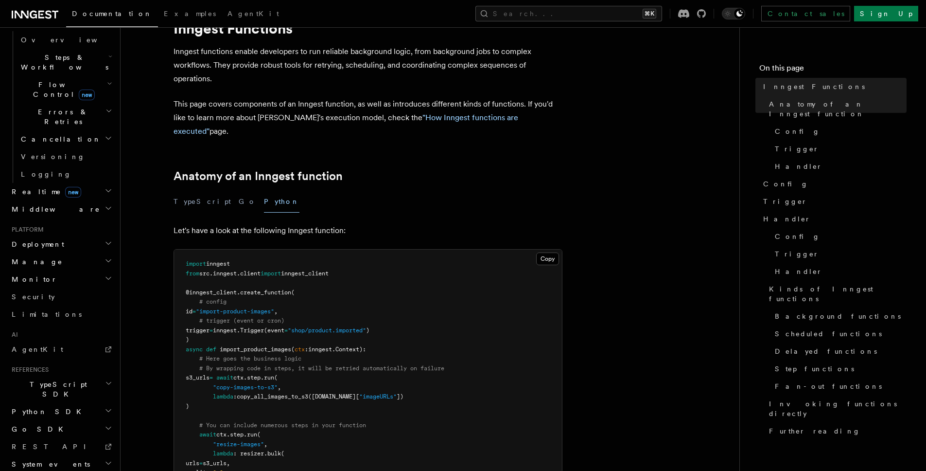
click at [18, 274] on span "Monitor" at bounding box center [33, 279] width 50 height 10
click at [24, 389] on span "Datadog" at bounding box center [48, 394] width 54 height 10
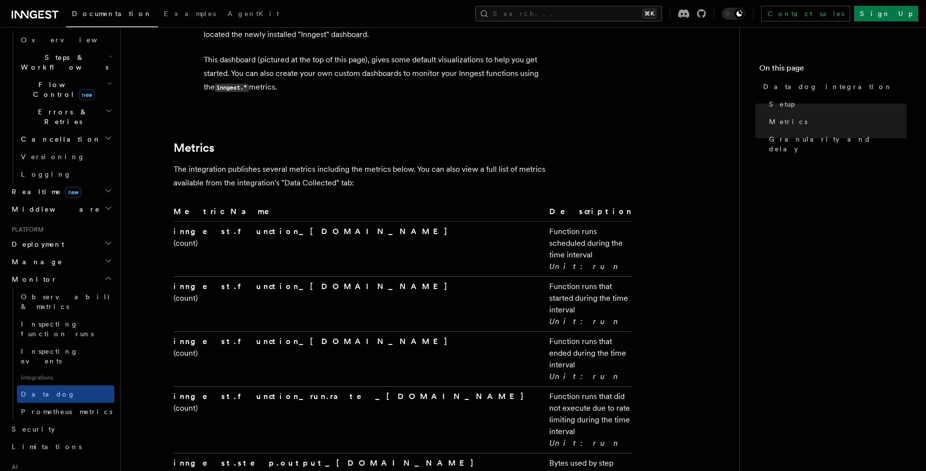
scroll to position [1353, 0]
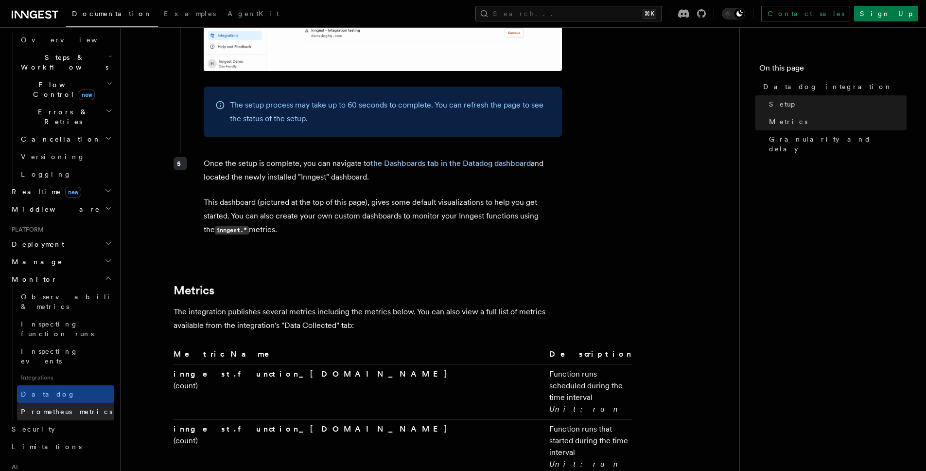
click at [69, 407] on span "Prometheus metrics" at bounding box center [66, 411] width 91 height 8
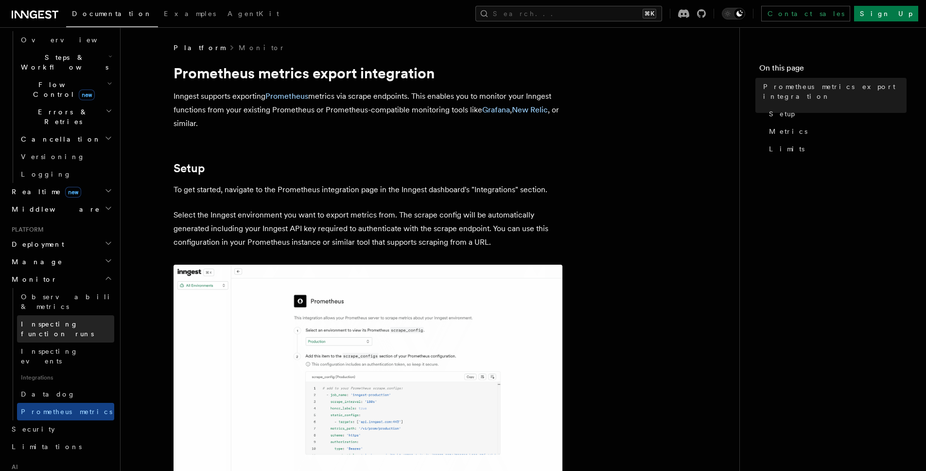
click at [64, 315] on link "Inspecting function runs" at bounding box center [65, 328] width 97 height 27
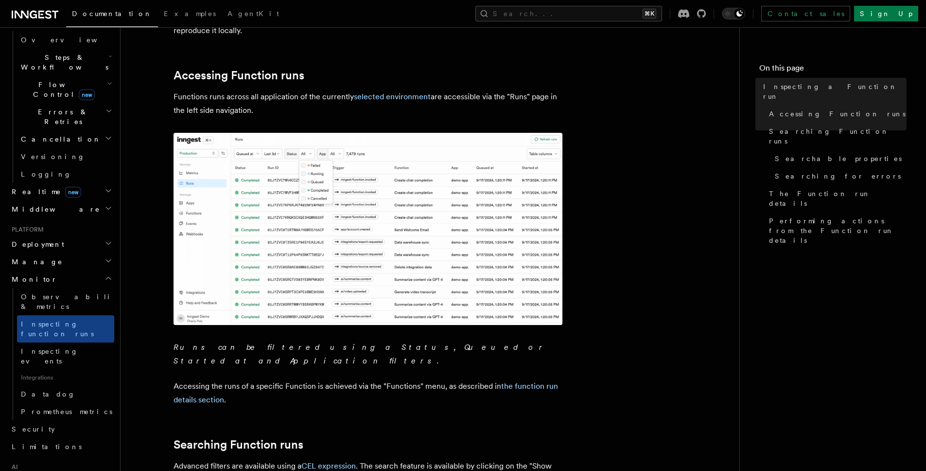
scroll to position [95, 0]
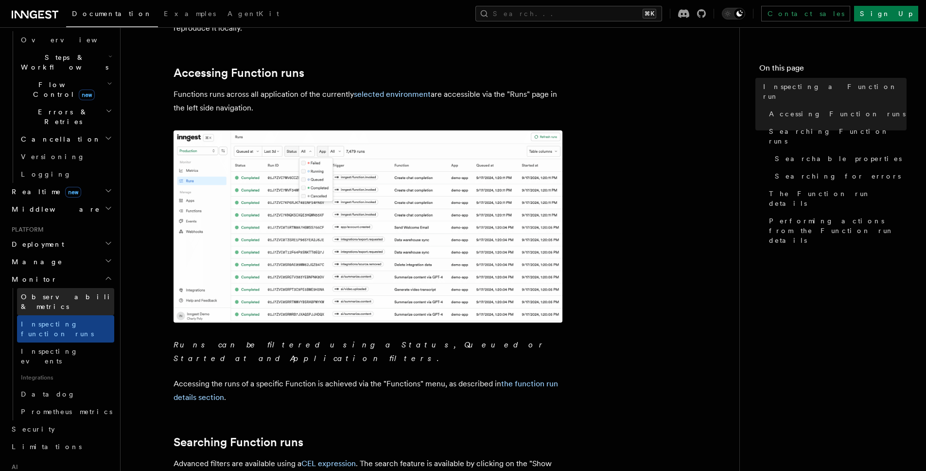
click at [50, 293] on span "Observability & metrics" at bounding box center [71, 302] width 100 height 18
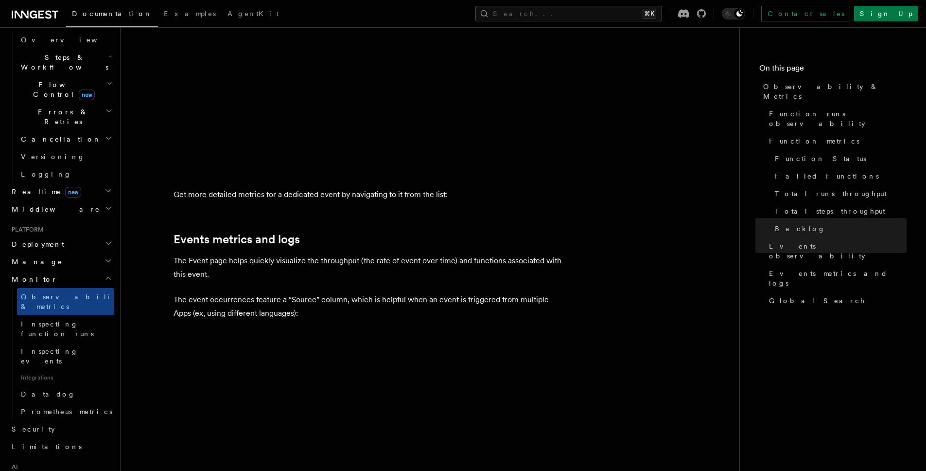
scroll to position [2336, 0]
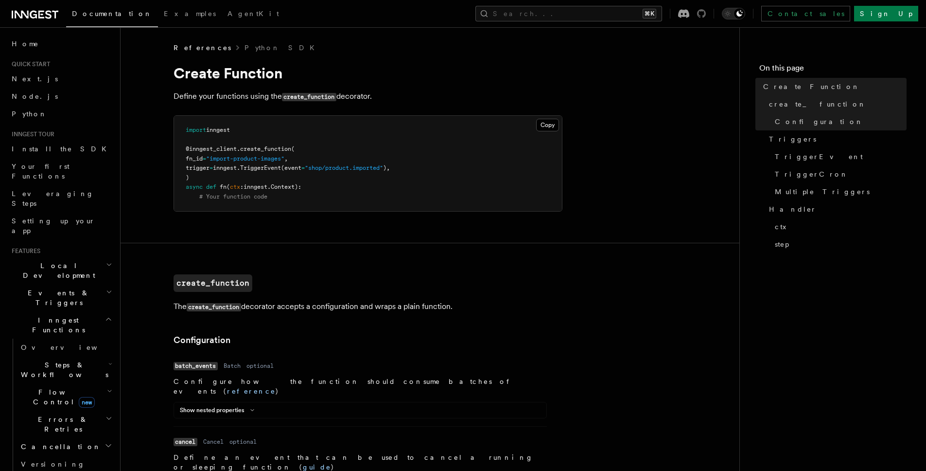
click at [706, 17] on icon at bounding box center [701, 13] width 9 height 9
